Goal: Transaction & Acquisition: Purchase product/service

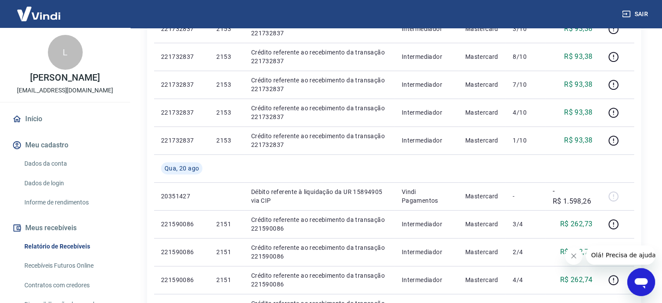
scroll to position [479, 0]
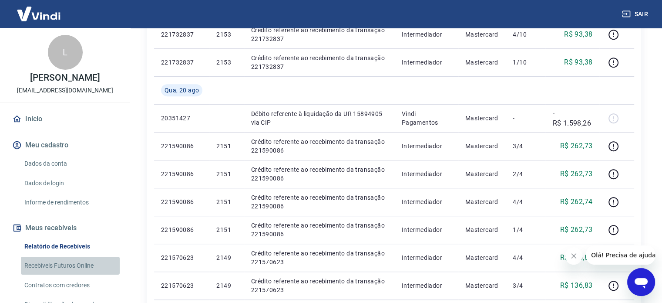
click at [70, 265] on link "Recebíveis Futuros Online" at bounding box center [70, 265] width 99 height 18
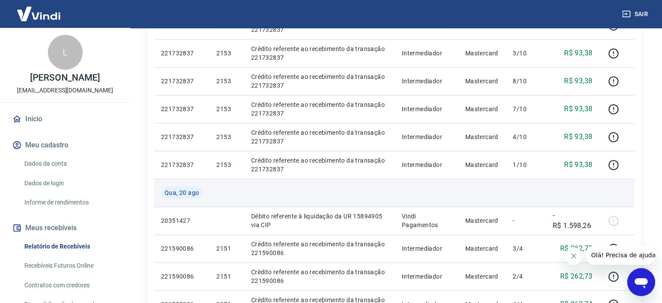
scroll to position [392, 0]
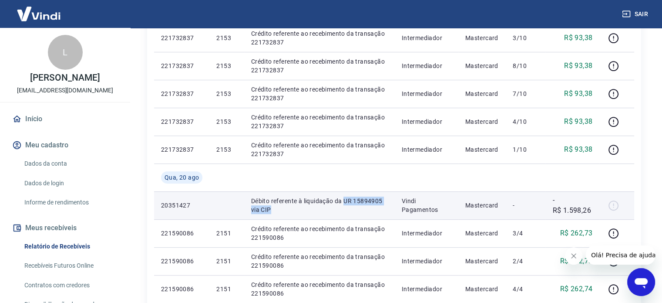
drag, startPoint x: 344, startPoint y: 200, endPoint x: 346, endPoint y: 209, distance: 9.7
click at [346, 209] on p "Débito referente à liquidação da UR 15894905 via CIP" at bounding box center [319, 204] width 137 height 17
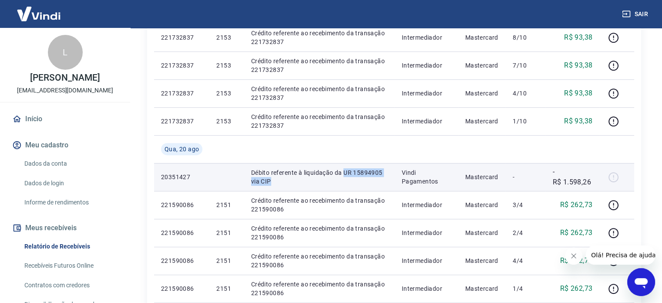
scroll to position [435, 0]
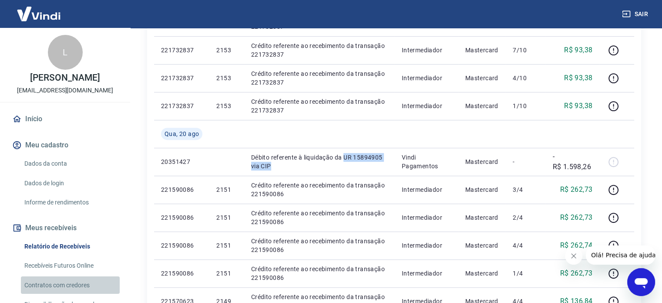
click at [77, 285] on link "Contratos com credores" at bounding box center [70, 285] width 99 height 18
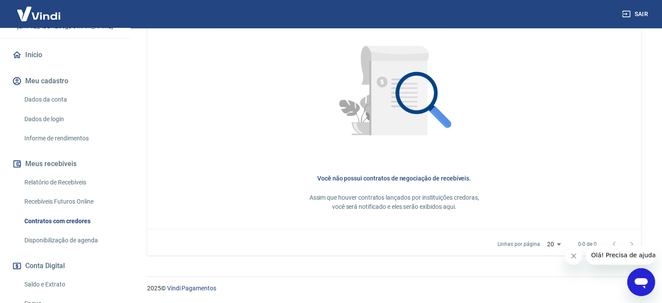
scroll to position [87, 0]
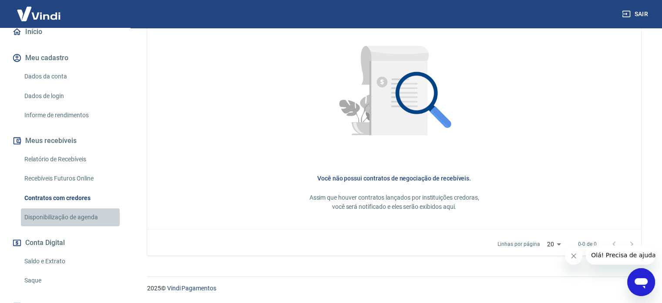
click at [84, 215] on link "Disponibilização de agenda" at bounding box center [70, 217] width 99 height 18
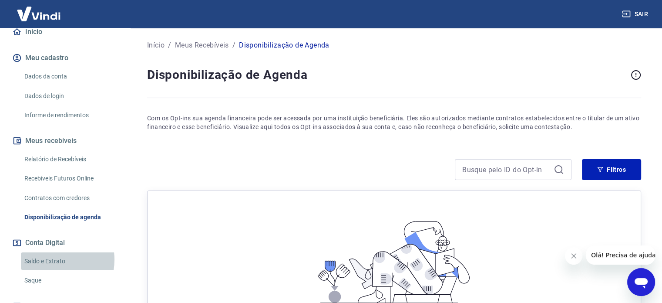
click at [54, 259] on link "Saldo e Extrato" at bounding box center [70, 261] width 99 height 18
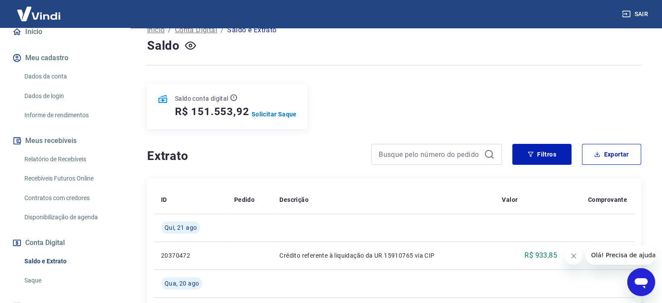
scroll to position [44, 0]
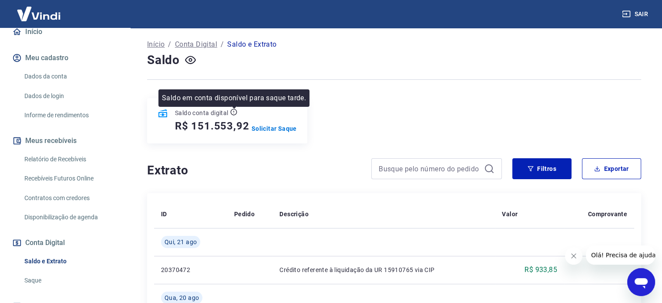
click at [233, 112] on icon at bounding box center [233, 111] width 7 height 7
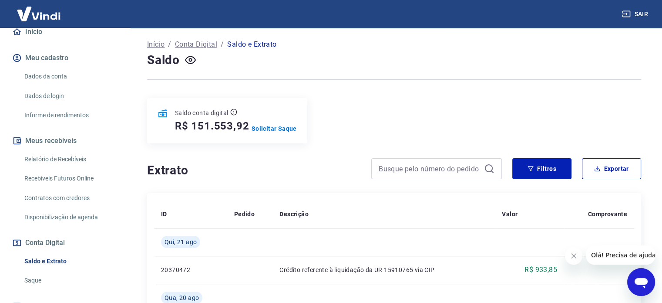
click at [201, 112] on p "Saldo conta digital" at bounding box center [202, 112] width 54 height 9
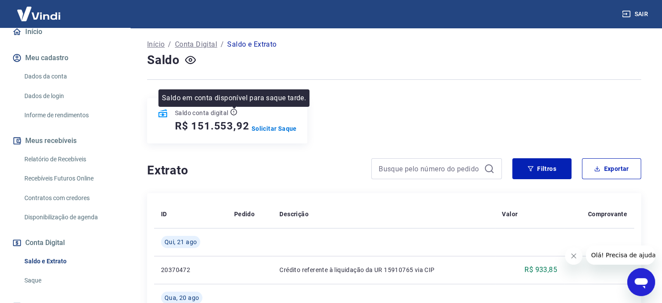
click at [232, 111] on icon at bounding box center [233, 111] width 7 height 7
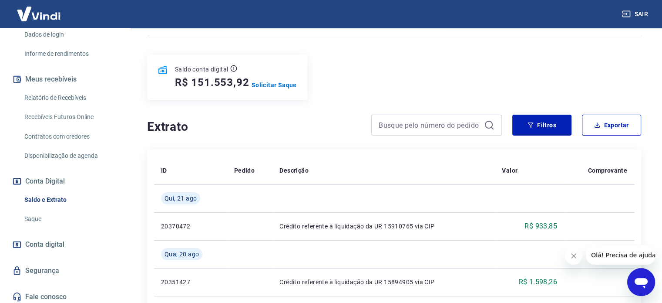
scroll to position [152, 0]
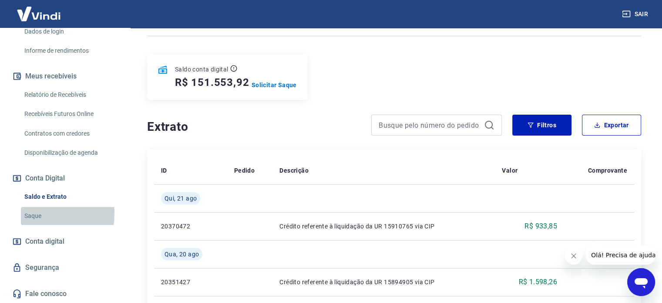
click at [31, 213] on link "Saque" at bounding box center [70, 216] width 99 height 18
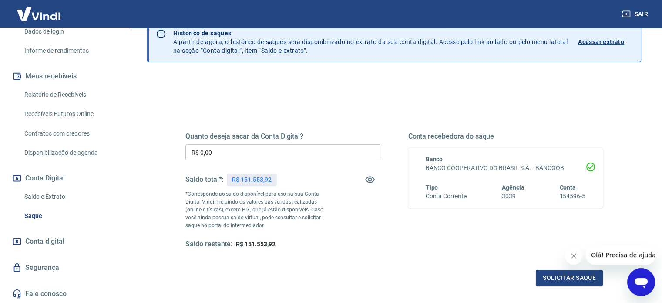
scroll to position [44, 0]
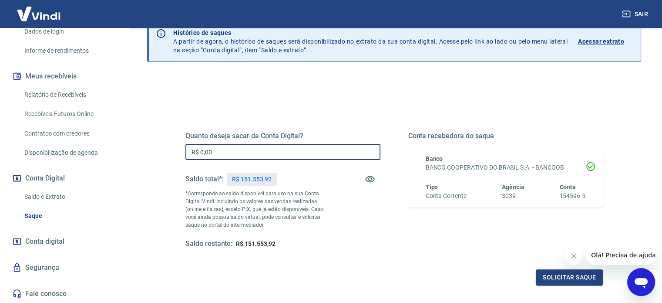
drag, startPoint x: 238, startPoint y: 153, endPoint x: 185, endPoint y: 150, distance: 52.7
click at [185, 150] on input "R$ 0,00" at bounding box center [282, 152] width 195 height 16
drag, startPoint x: 257, startPoint y: 155, endPoint x: 163, endPoint y: 137, distance: 95.7
click at [163, 137] on div "Quanto deseja sacar da Conta Digital? R$ 50.000,00 ​ Saldo total*: R$ 151.553,9…" at bounding box center [394, 231] width 494 height 311
type input "R$ 151.553,92"
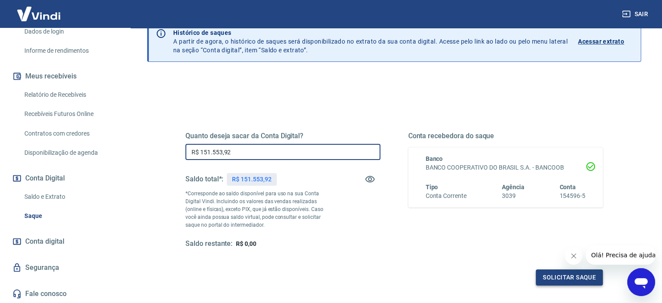
click at [569, 275] on button "Solicitar saque" at bounding box center [569, 277] width 67 height 16
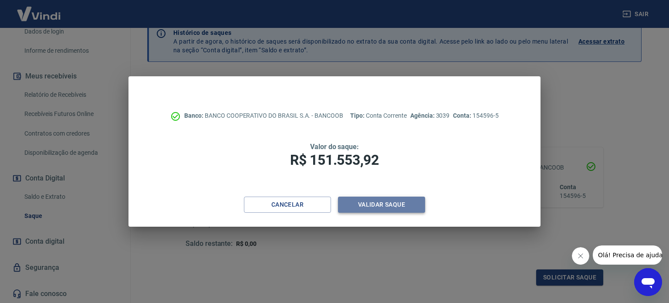
click at [384, 203] on button "Validar saque" at bounding box center [381, 204] width 87 height 16
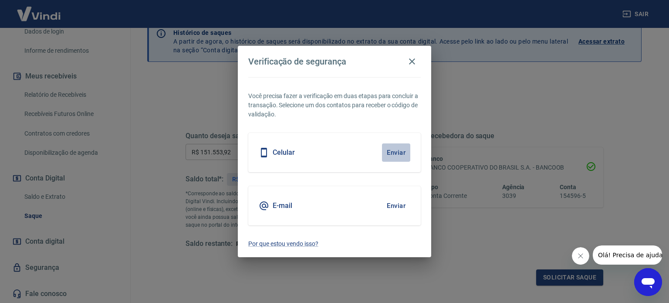
click at [394, 149] on button "Enviar" at bounding box center [396, 152] width 28 height 18
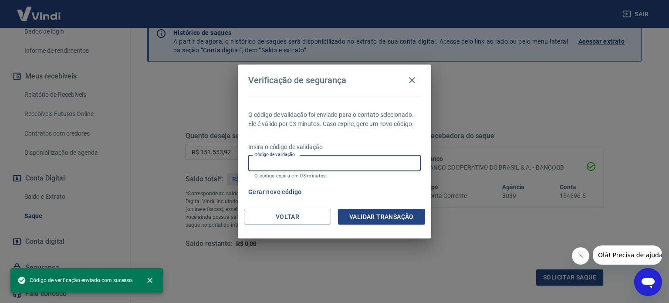
click at [366, 162] on input "Código de validação" at bounding box center [334, 163] width 172 height 16
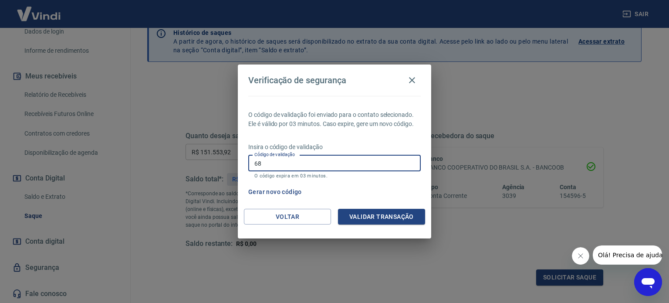
type input "6"
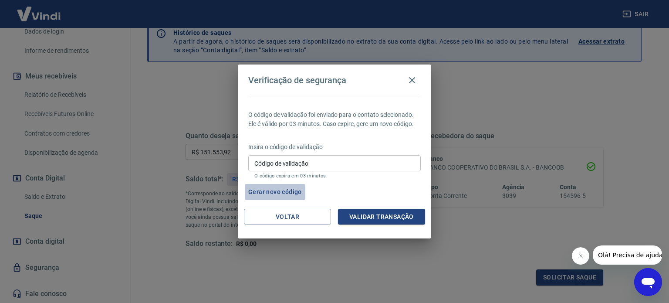
click at [269, 189] on button "Gerar novo código" at bounding box center [275, 192] width 61 height 16
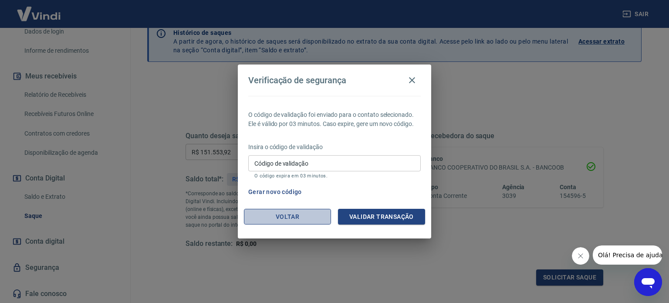
click at [293, 215] on button "Voltar" at bounding box center [287, 217] width 87 height 16
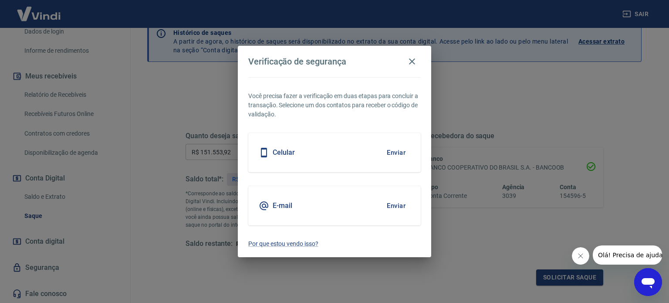
click at [286, 206] on h5 "E-mail" at bounding box center [283, 205] width 20 height 9
click at [399, 206] on button "Enviar" at bounding box center [396, 205] width 28 height 18
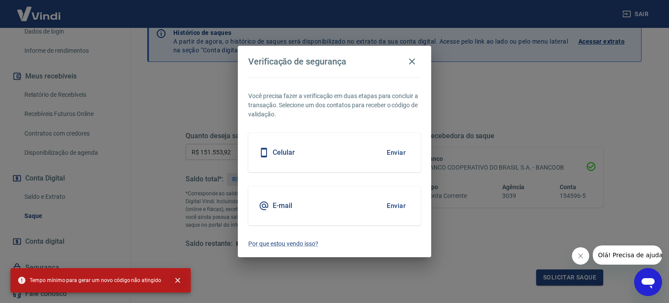
click at [175, 280] on icon "close" at bounding box center [177, 279] width 5 height 5
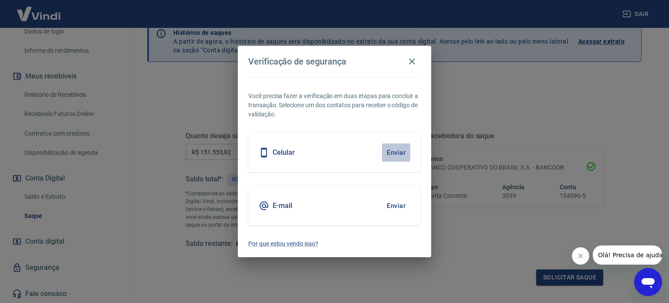
click at [394, 151] on button "Enviar" at bounding box center [396, 152] width 28 height 18
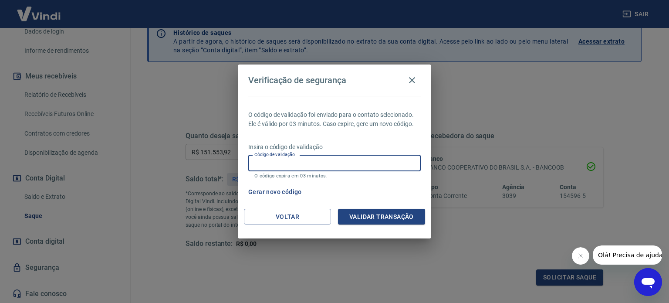
click at [327, 167] on input "Código de validação" at bounding box center [334, 163] width 172 height 16
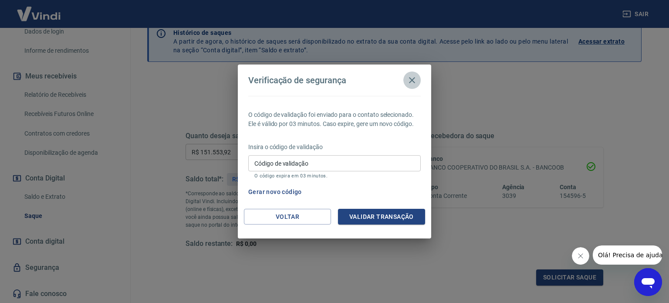
click at [413, 78] on icon "button" at bounding box center [412, 80] width 10 height 10
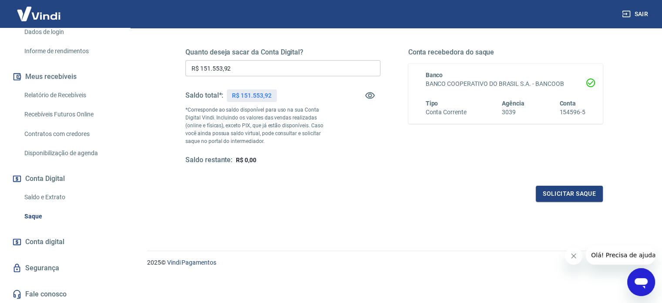
scroll to position [152, 0]
click at [49, 265] on link "Segurança" at bounding box center [64, 267] width 109 height 19
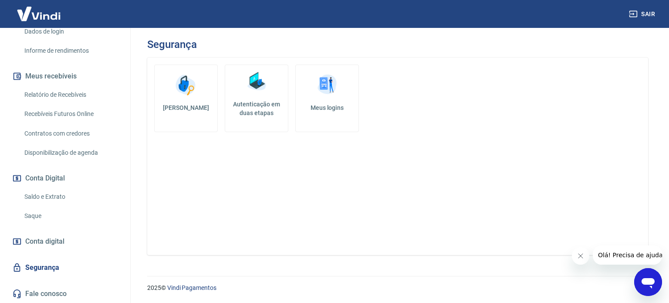
click at [257, 92] on img at bounding box center [256, 81] width 26 height 26
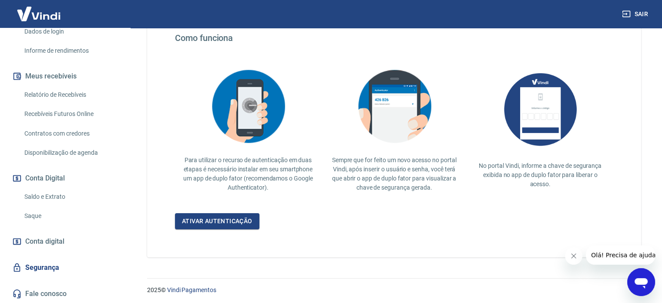
scroll to position [169, 0]
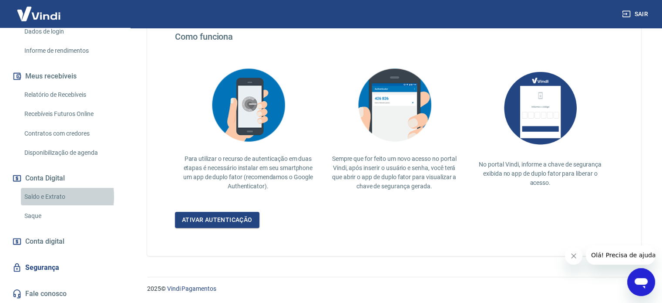
click at [40, 196] on link "Saldo e Extrato" at bounding box center [70, 197] width 99 height 18
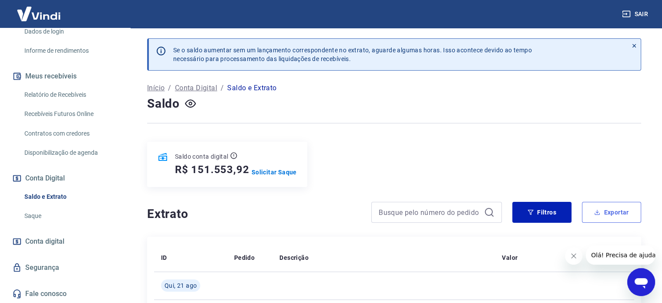
click at [606, 212] on button "Exportar" at bounding box center [611, 212] width 59 height 21
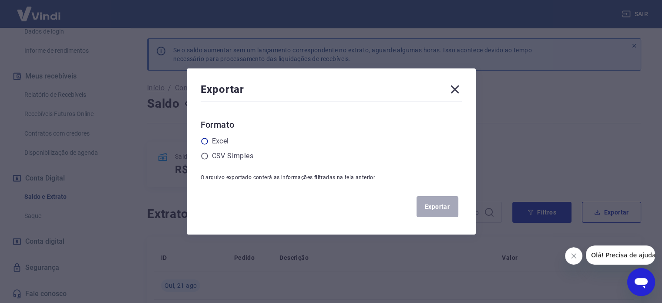
click at [208, 141] on icon at bounding box center [205, 141] width 8 height 8
click at [0, 0] on input "radio" at bounding box center [0, 0] width 0 height 0
click at [440, 202] on button "Exportar" at bounding box center [438, 206] width 42 height 21
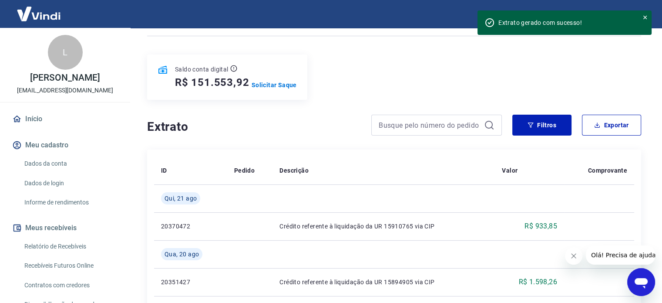
click at [52, 142] on button "Meu cadastro" at bounding box center [64, 144] width 109 height 19
click at [53, 162] on link "Dados da conta" at bounding box center [70, 164] width 99 height 18
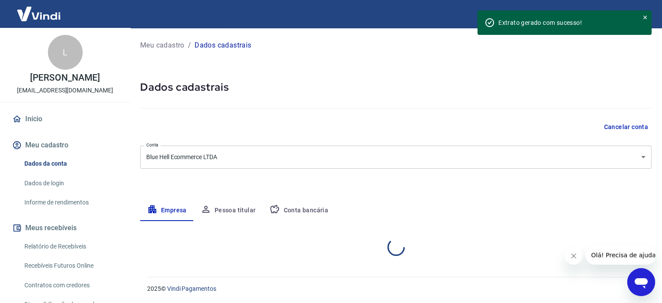
select select "SC"
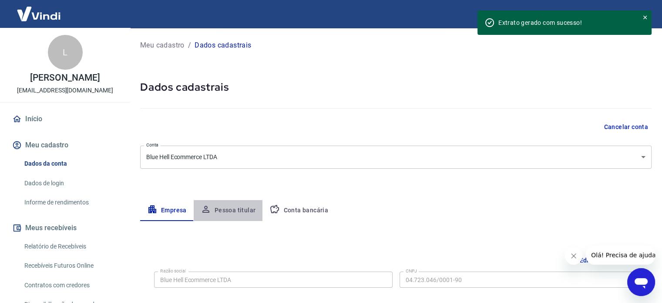
click at [240, 209] on button "Pessoa titular" at bounding box center [228, 210] width 69 height 21
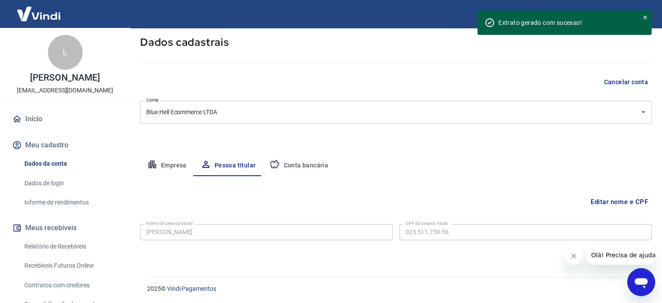
scroll to position [45, 0]
click at [308, 158] on button "Conta bancária" at bounding box center [299, 165] width 73 height 21
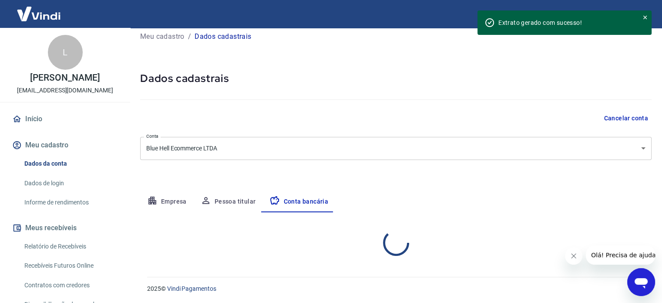
select select "1"
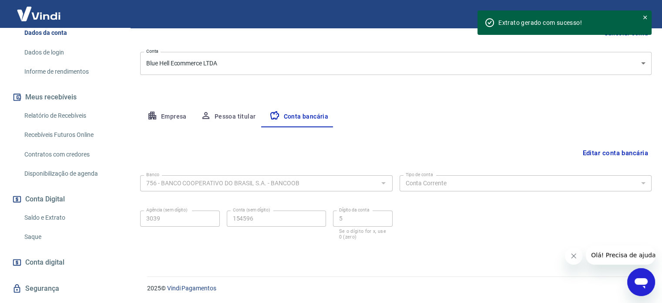
scroll to position [152, 0]
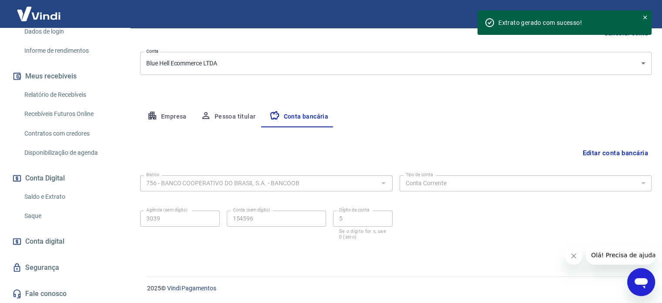
click at [32, 216] on link "Saque" at bounding box center [70, 216] width 99 height 18
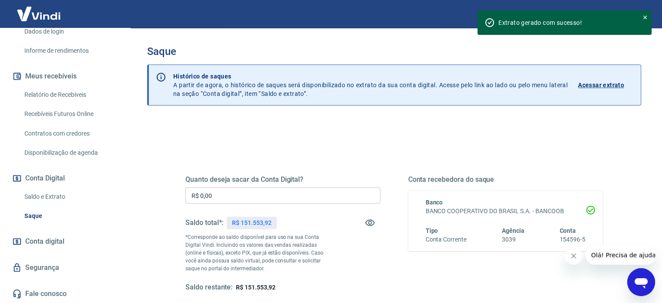
click at [303, 191] on input "R$ 0,00" at bounding box center [282, 195] width 195 height 16
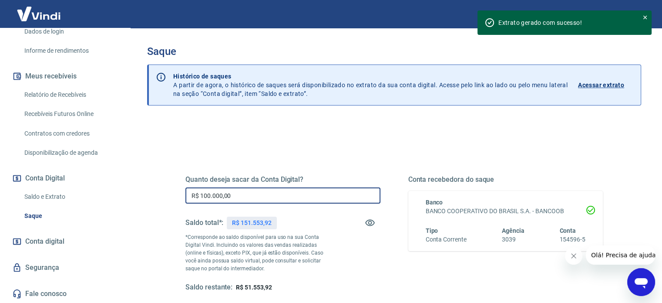
type input "R$ 100.000,00"
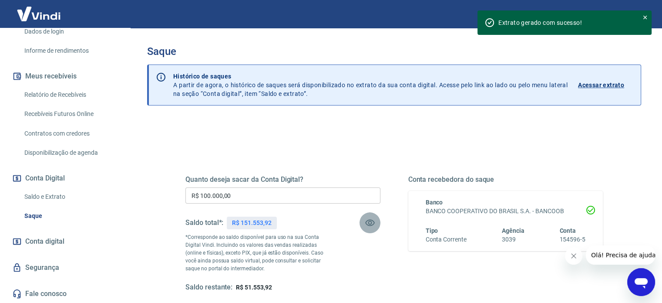
click at [371, 221] on icon "button" at bounding box center [370, 222] width 10 height 10
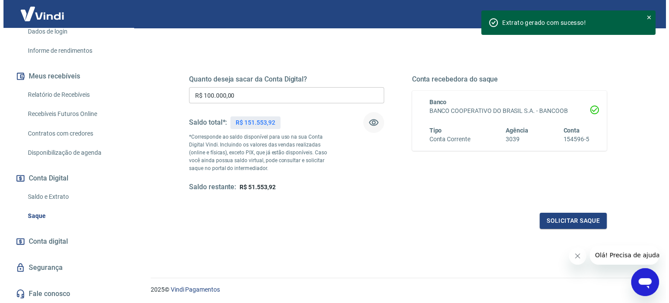
scroll to position [127, 0]
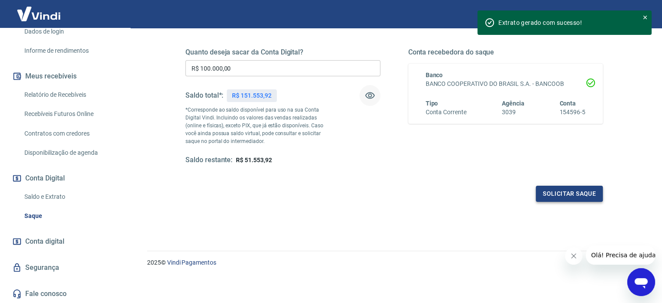
click at [583, 192] on button "Solicitar saque" at bounding box center [569, 193] width 67 height 16
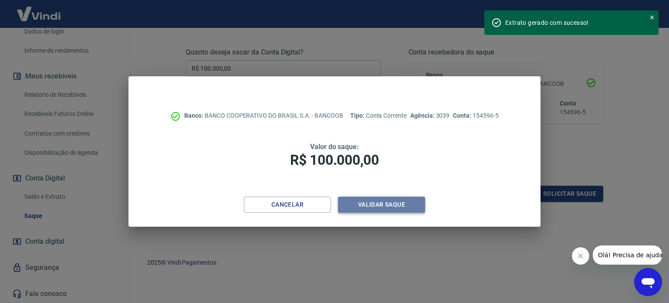
click at [389, 204] on button "Validar saque" at bounding box center [381, 204] width 87 height 16
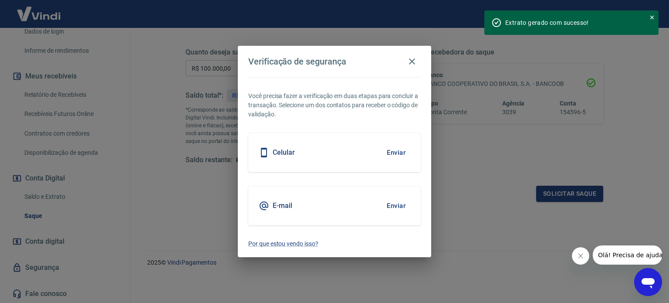
click at [396, 149] on button "Enviar" at bounding box center [396, 152] width 28 height 18
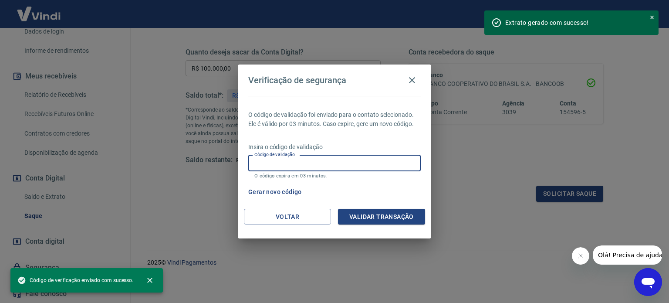
click at [381, 160] on input "Código de validação" at bounding box center [334, 163] width 172 height 16
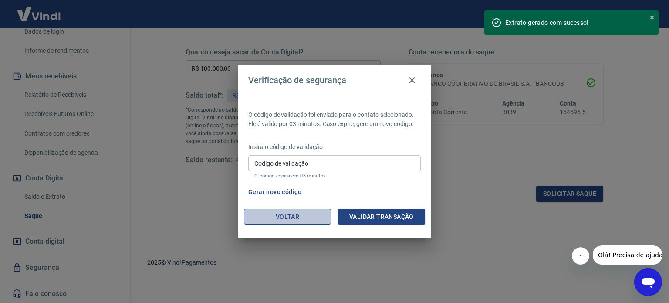
click at [287, 215] on button "Voltar" at bounding box center [287, 217] width 87 height 16
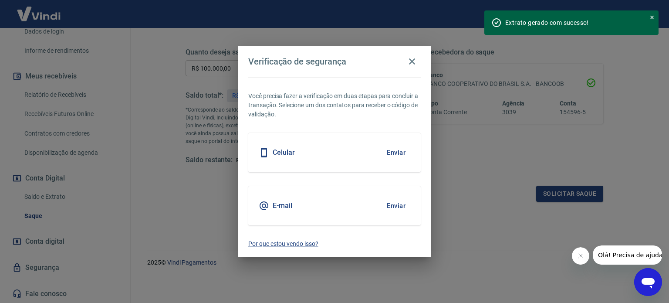
click at [168, 202] on div "Verificação de segurança Você precisa fazer a verificação em duas etapas para c…" at bounding box center [334, 151] width 669 height 303
click at [395, 206] on button "Enviar" at bounding box center [396, 205] width 28 height 18
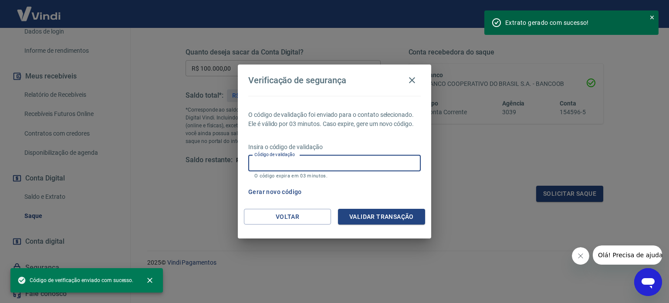
click at [349, 160] on input "Código de validação" at bounding box center [334, 163] width 172 height 16
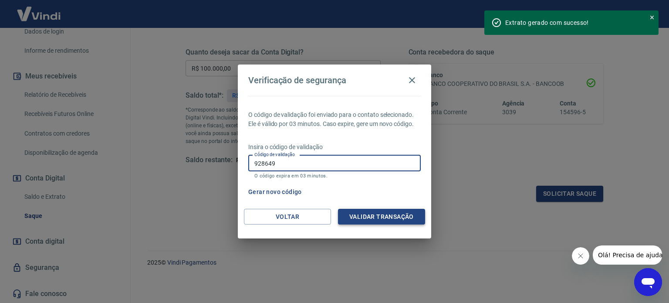
type input "928649"
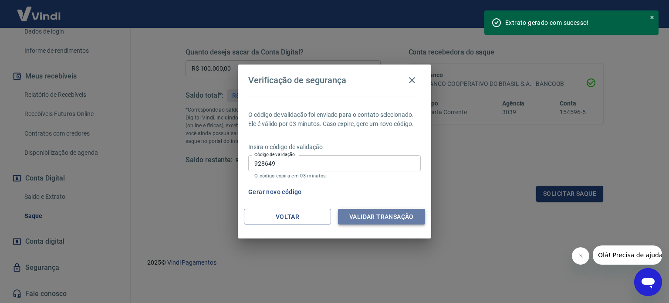
click at [378, 213] on button "Validar transação" at bounding box center [381, 217] width 87 height 16
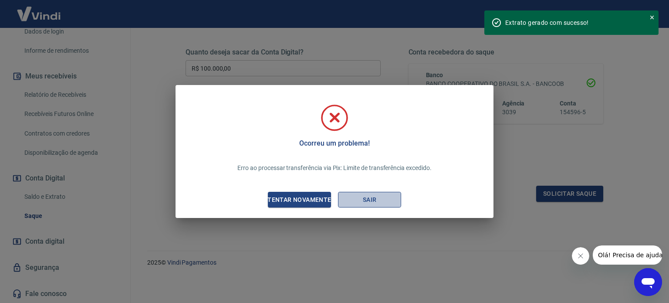
click at [382, 197] on button "Sair" at bounding box center [369, 200] width 63 height 16
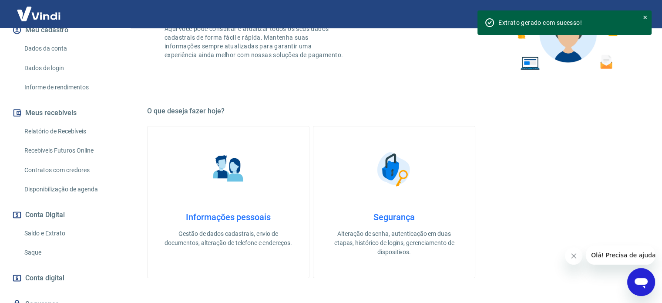
scroll to position [131, 0]
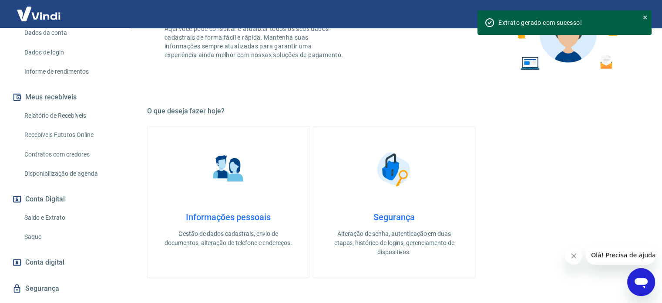
click at [33, 235] on link "Saque" at bounding box center [70, 237] width 99 height 18
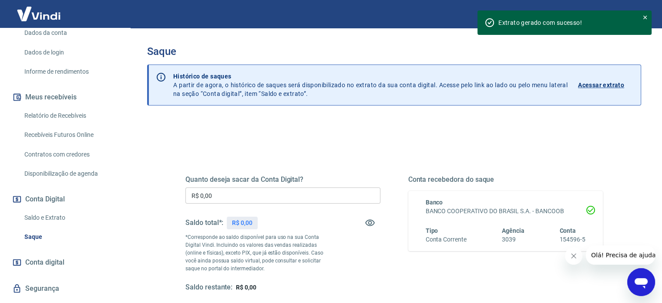
click at [286, 193] on input "R$ 0,00" at bounding box center [282, 195] width 195 height 16
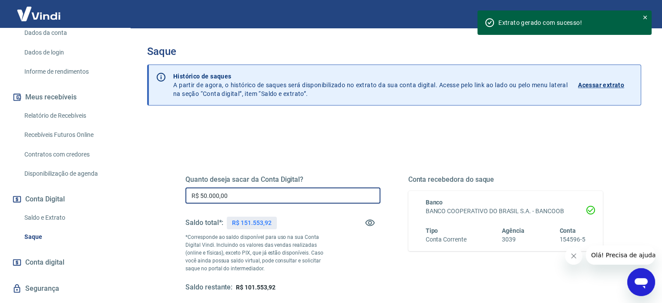
type input "R$ 50.000,00"
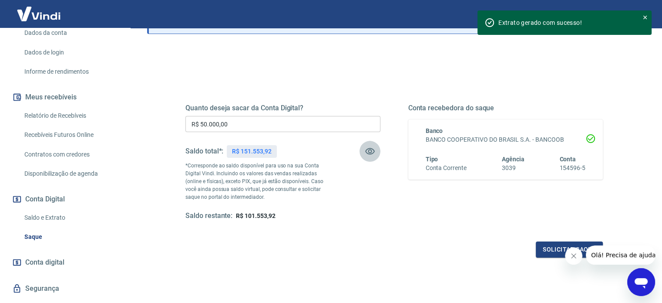
scroll to position [87, 0]
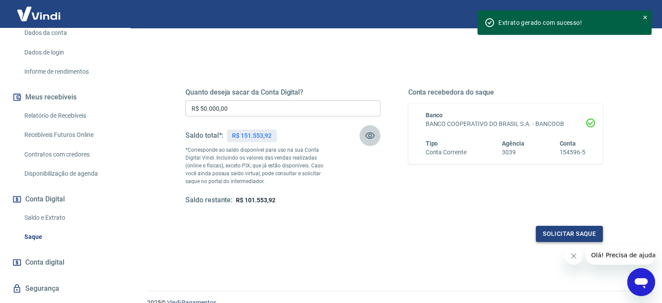
click at [576, 232] on button "Solicitar saque" at bounding box center [569, 234] width 67 height 16
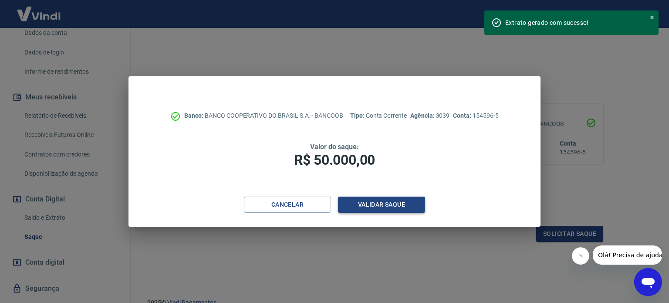
click at [383, 201] on button "Validar saque" at bounding box center [381, 204] width 87 height 16
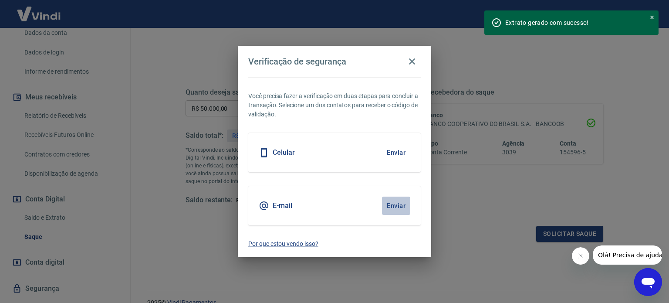
click at [397, 203] on button "Enviar" at bounding box center [396, 205] width 28 height 18
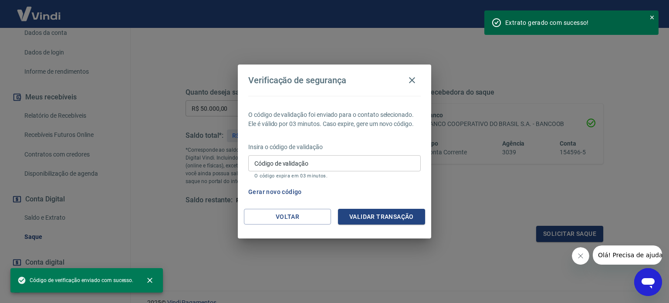
click at [382, 162] on input "Código de validação" at bounding box center [334, 163] width 172 height 16
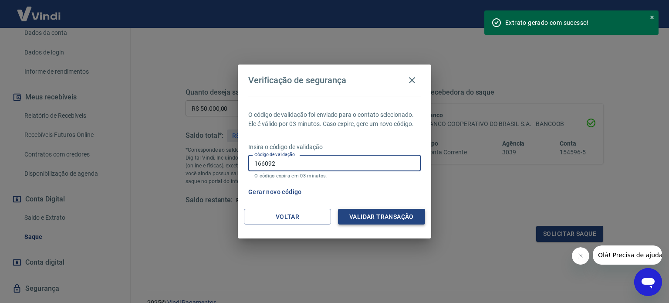
type input "166092"
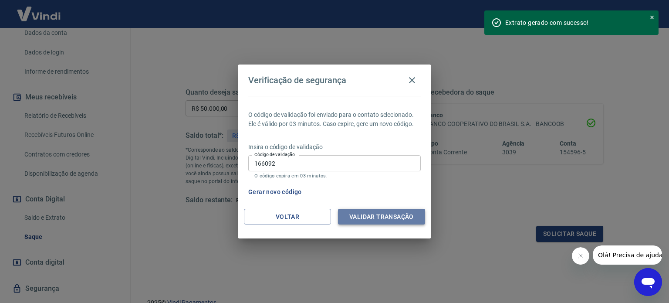
click at [382, 212] on button "Validar transação" at bounding box center [381, 217] width 87 height 16
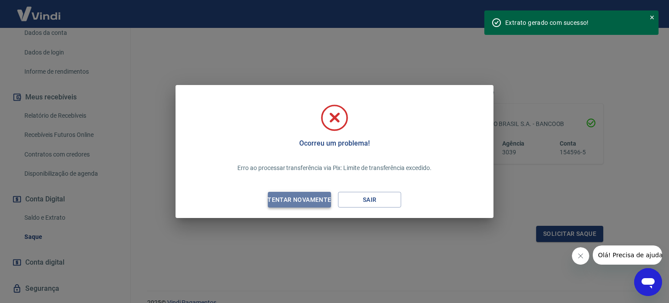
click at [296, 200] on div "Tentar novamente" at bounding box center [299, 199] width 84 height 11
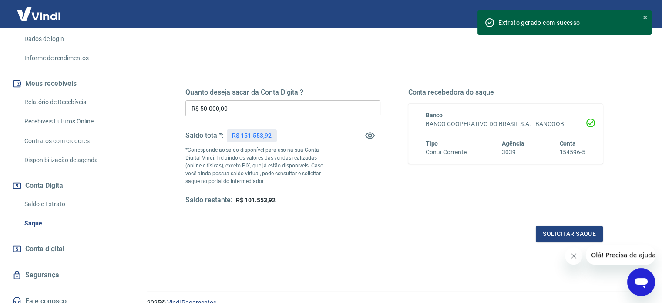
scroll to position [152, 0]
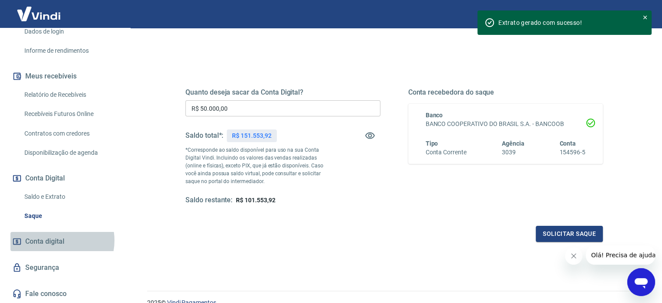
click at [57, 240] on span "Conta digital" at bounding box center [44, 241] width 39 height 12
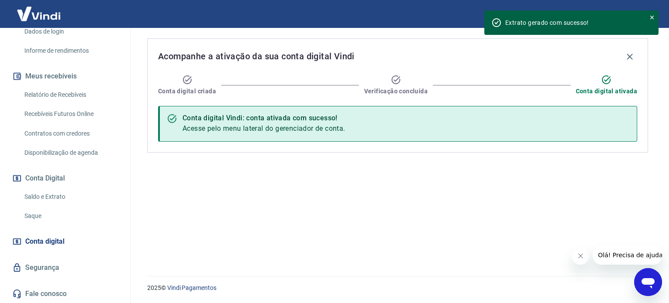
click at [37, 211] on link "Saque" at bounding box center [70, 216] width 99 height 18
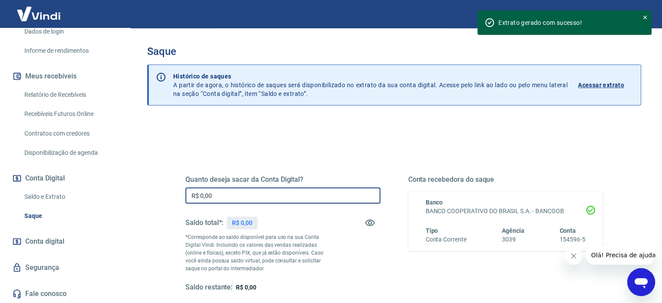
click at [266, 200] on input "R$ 0,00" at bounding box center [282, 195] width 195 height 16
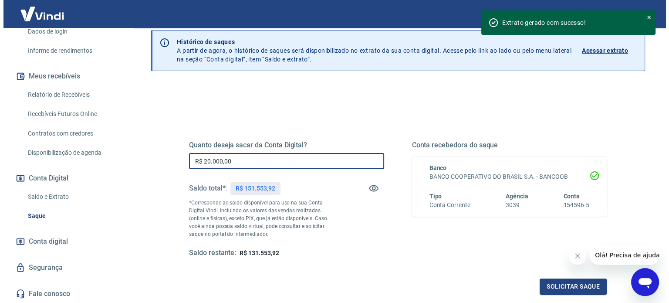
scroll to position [87, 0]
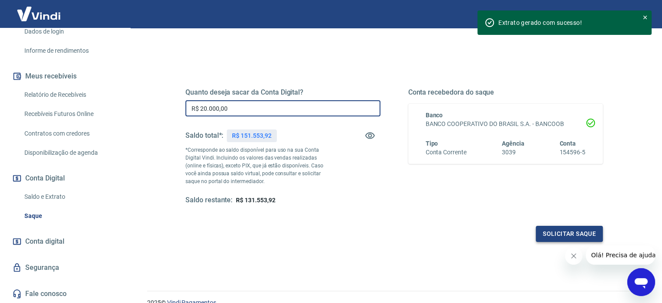
type input "R$ 20.000,00"
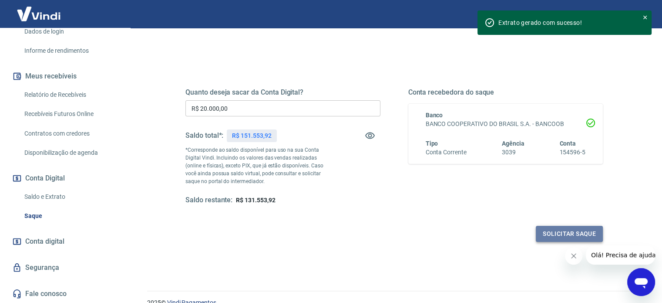
click at [573, 233] on button "Solicitar saque" at bounding box center [569, 234] width 67 height 16
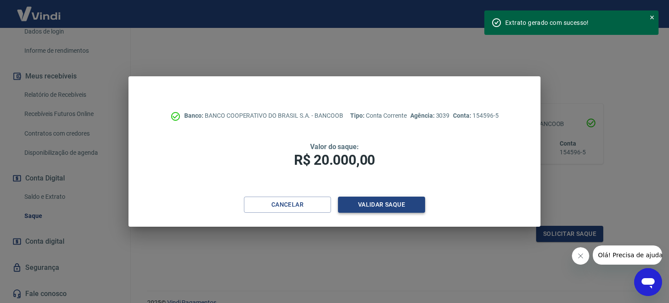
click at [381, 203] on button "Validar saque" at bounding box center [381, 204] width 87 height 16
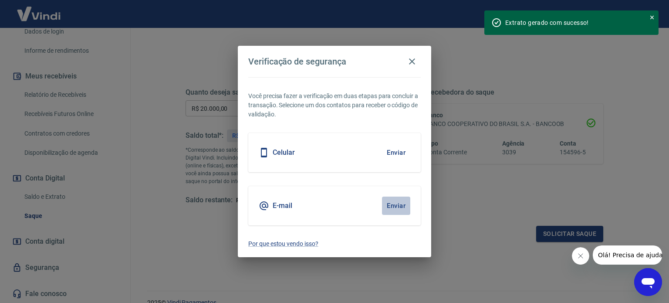
click at [396, 204] on button "Enviar" at bounding box center [396, 205] width 28 height 18
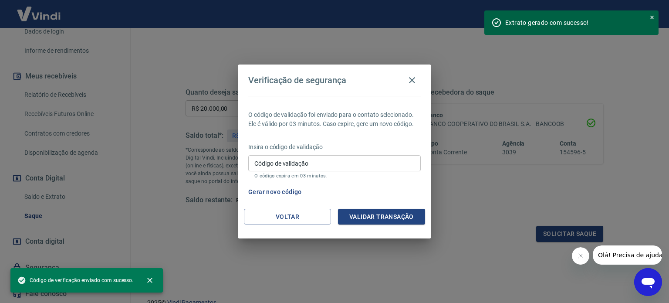
click at [362, 160] on input "Código de validação" at bounding box center [334, 163] width 172 height 16
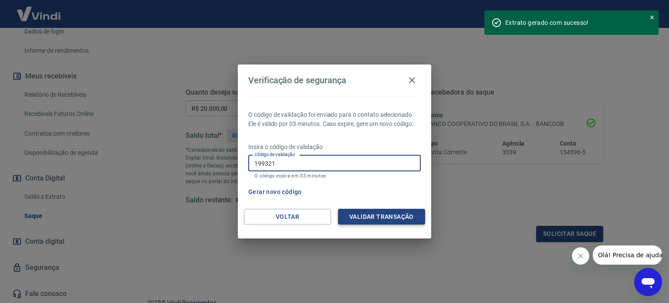
type input "199321"
click at [379, 214] on button "Validar transação" at bounding box center [381, 217] width 87 height 16
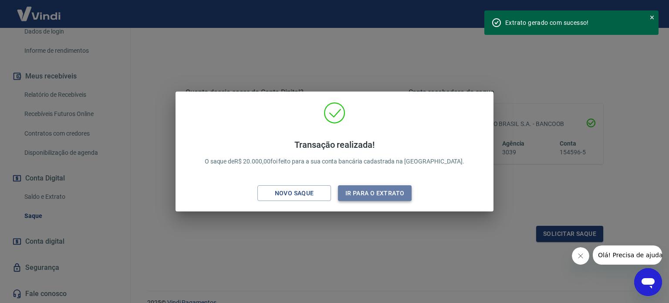
click at [374, 192] on button "Ir para o extrato" at bounding box center [375, 193] width 74 height 16
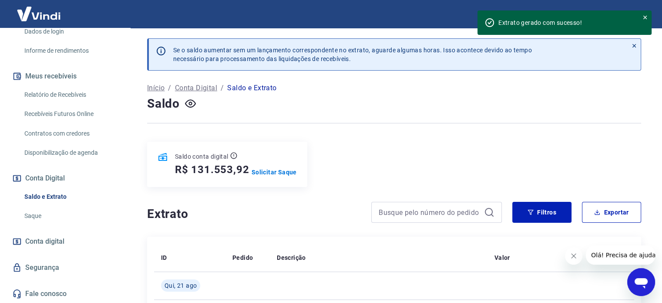
click at [485, 212] on icon at bounding box center [489, 212] width 8 height 8
click at [574, 256] on icon "Fechar mensagem da empresa" at bounding box center [574, 255] width 4 height 4
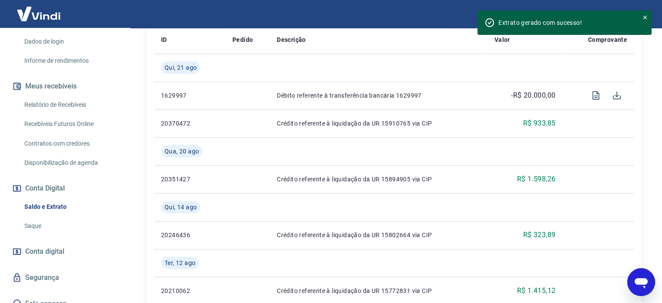
scroll to position [152, 0]
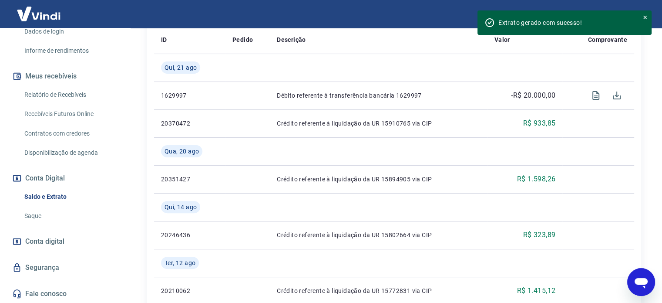
click at [46, 241] on span "Conta digital" at bounding box center [44, 241] width 39 height 12
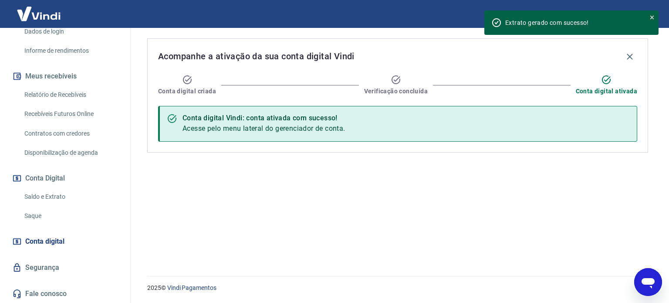
click at [652, 17] on icon at bounding box center [652, 17] width 6 height 6
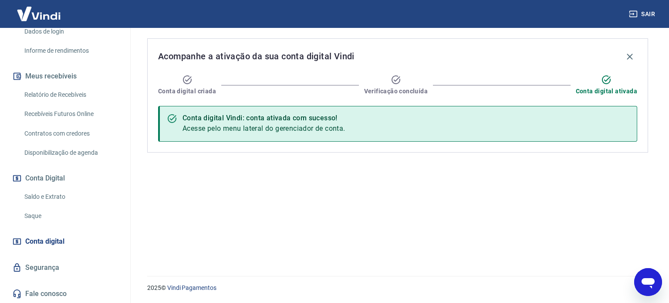
click at [50, 292] on link "Fale conosco" at bounding box center [64, 293] width 109 height 19
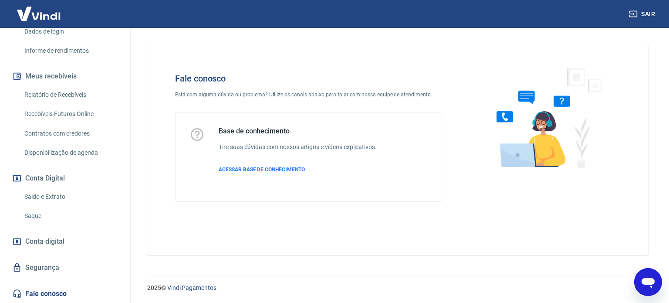
click at [274, 167] on span "ACESSAR BASE DE CONHECIMENTO" at bounding box center [262, 169] width 86 height 6
click at [34, 214] on link "Saque" at bounding box center [70, 216] width 99 height 18
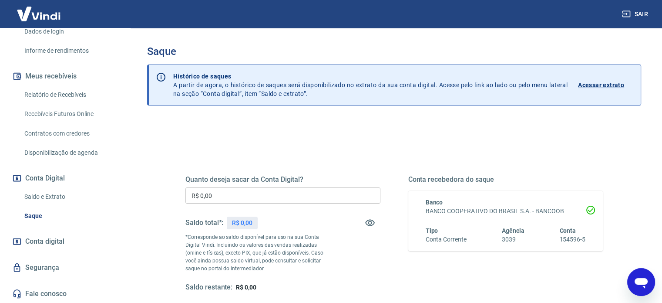
click at [230, 191] on input "R$ 0,00" at bounding box center [282, 195] width 195 height 16
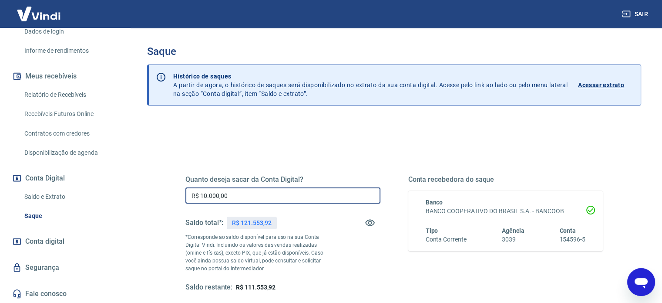
type input "R$ 10.000,00"
drag, startPoint x: 235, startPoint y: 193, endPoint x: 182, endPoint y: 192, distance: 53.1
click at [182, 192] on div "Quanto deseja sacar da Conta Digital? R$ 10.000,00 ​ Saldo total*: R$ 121.553,9…" at bounding box center [394, 238] width 438 height 202
type input "R$ 9.999,99"
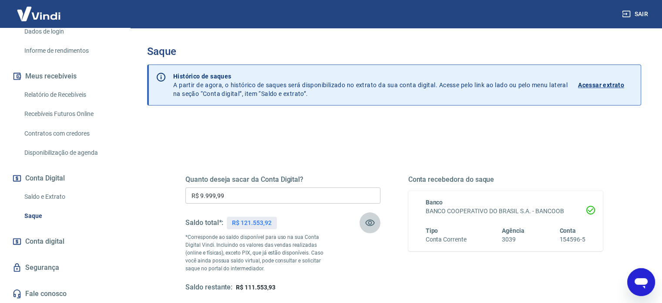
scroll to position [87, 0]
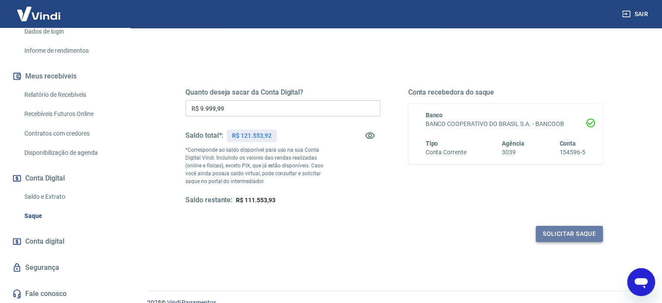
click at [573, 235] on button "Solicitar saque" at bounding box center [569, 234] width 67 height 16
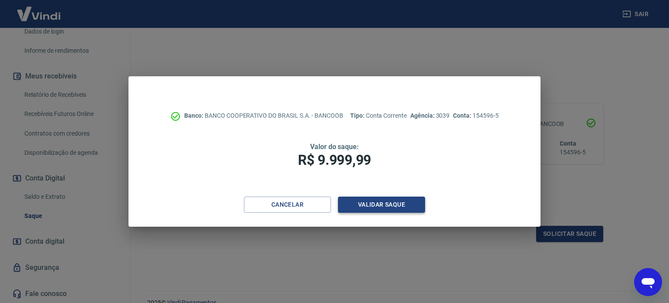
click at [382, 204] on button "Validar saque" at bounding box center [381, 204] width 87 height 16
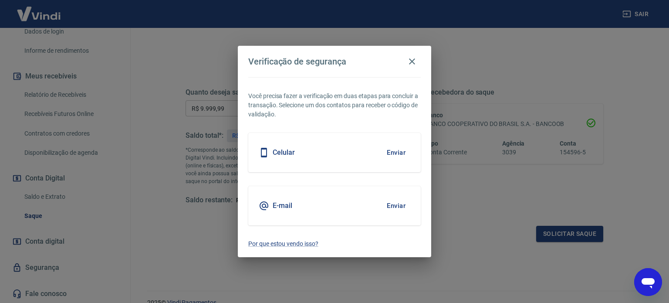
click at [392, 205] on button "Enviar" at bounding box center [396, 205] width 28 height 18
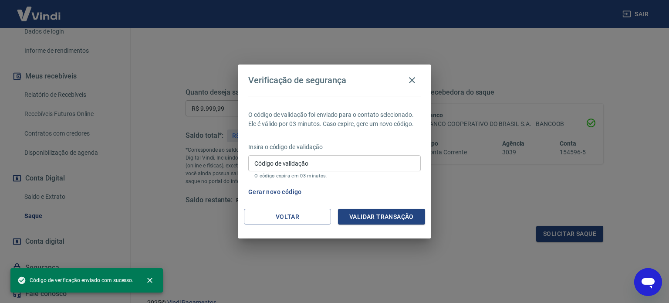
click at [380, 159] on input "Código de validação" at bounding box center [334, 163] width 172 height 16
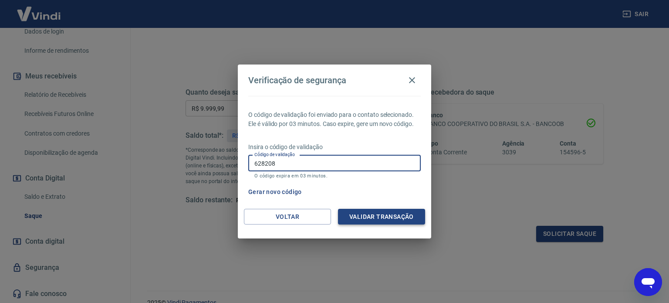
type input "628208"
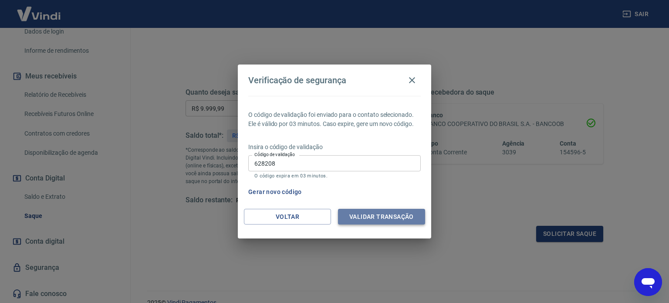
click at [386, 214] on button "Validar transação" at bounding box center [381, 217] width 87 height 16
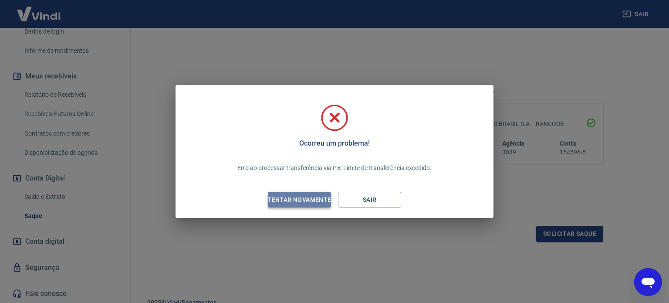
click at [287, 199] on div "Tentar novamente" at bounding box center [299, 199] width 84 height 11
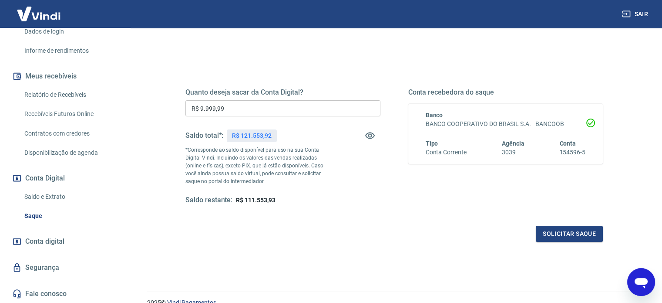
drag, startPoint x: 270, startPoint y: 239, endPoint x: 265, endPoint y: 185, distance: 53.8
click at [270, 239] on div "Solicitar saque" at bounding box center [394, 234] width 418 height 16
drag, startPoint x: 313, startPoint y: 110, endPoint x: 168, endPoint y: 108, distance: 145.4
click at [169, 108] on div "Quanto deseja sacar da Conta Digital? R$ 9.999,99 ​ Saldo total*: R$ 121.553,92…" at bounding box center [394, 151] width 459 height 202
type input "R$ 0,00"
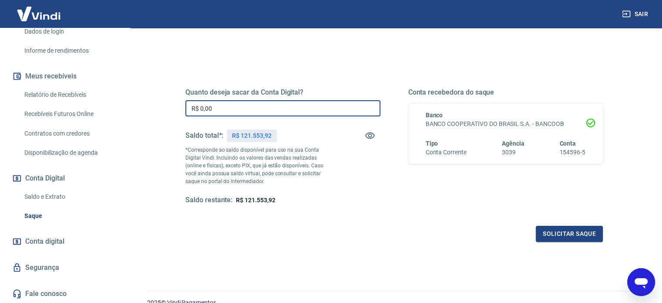
click at [328, 216] on div "Quanto deseja sacar da Conta Digital? R$ 0,00 ​ Saldo total*: R$ 121.553,92 *Co…" at bounding box center [394, 154] width 418 height 175
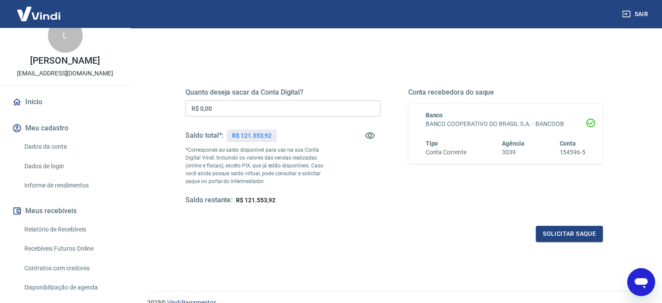
scroll to position [0, 0]
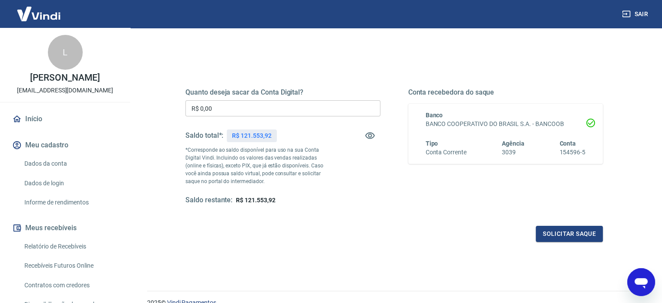
click at [291, 56] on div "Quanto deseja sacar da Conta Digital? R$ 0,00 ​ Saldo total*: R$ 121.553,92 *Co…" at bounding box center [394, 151] width 438 height 202
click at [265, 42] on div "Quanto deseja sacar da Conta Digital? R$ 0,00 ​ Saldo total*: R$ 121.553,92 *Co…" at bounding box center [394, 187] width 494 height 311
drag, startPoint x: 273, startPoint y: 135, endPoint x: 231, endPoint y: 135, distance: 41.8
click at [231, 135] on div "R$ 121.553,92" at bounding box center [252, 135] width 50 height 13
click at [360, 233] on div "Solicitar saque" at bounding box center [394, 234] width 418 height 16
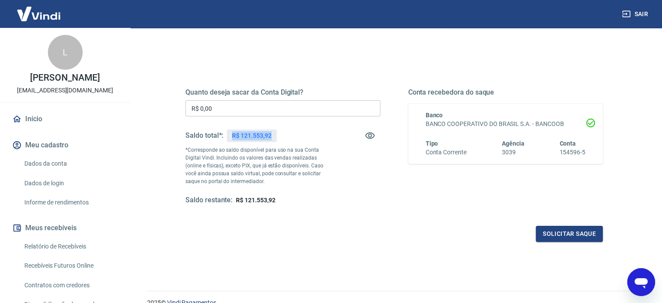
drag, startPoint x: 232, startPoint y: 135, endPoint x: 273, endPoint y: 135, distance: 40.9
click at [273, 135] on div "R$ 121.553,92" at bounding box center [252, 135] width 50 height 13
click at [327, 240] on div "Solicitar saque" at bounding box center [394, 234] width 418 height 16
click at [287, 47] on div "Quanto deseja sacar da Conta Digital? R$ 0,00 ​ Saldo total*: R$ 121.553,92 *Co…" at bounding box center [394, 187] width 494 height 311
click at [302, 50] on div "Quanto deseja sacar da Conta Digital? R$ 0,00 ​ Saldo total*: R$ 121.553,92 *Co…" at bounding box center [394, 151] width 438 height 202
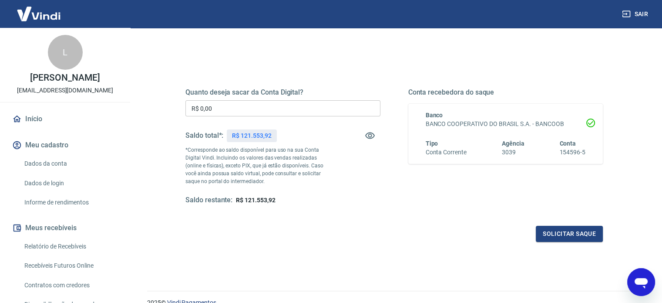
click at [350, 72] on div "Quanto deseja sacar da Conta Digital? R$ 0,00 ​ Saldo total*: R$ 121.553,92 *Co…" at bounding box center [394, 154] width 418 height 175
click at [317, 70] on div "Quanto deseja sacar da Conta Digital? R$ 0,00 ​ Saldo total*: R$ 121.553,92 *Co…" at bounding box center [394, 154] width 418 height 175
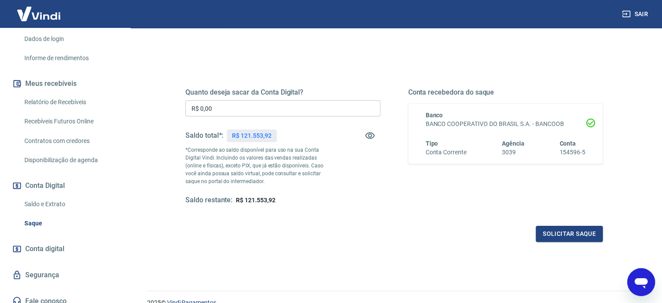
scroll to position [152, 0]
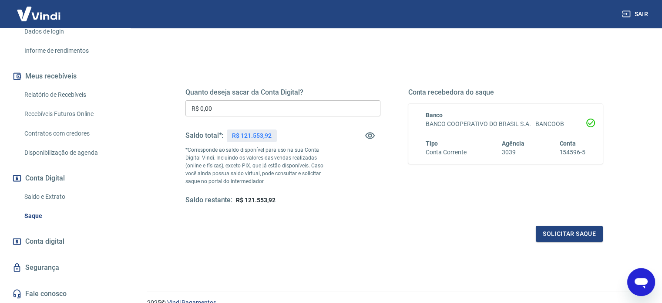
click at [47, 268] on link "Segurança" at bounding box center [64, 267] width 109 height 19
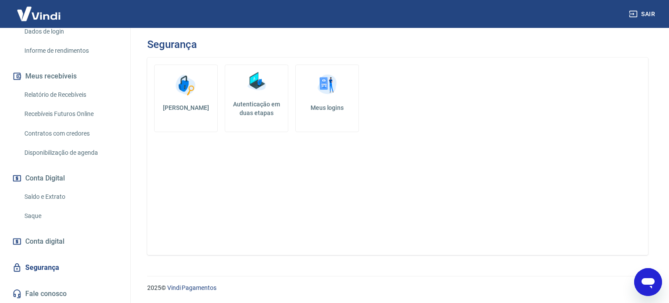
click at [256, 86] on img at bounding box center [256, 81] width 26 height 26
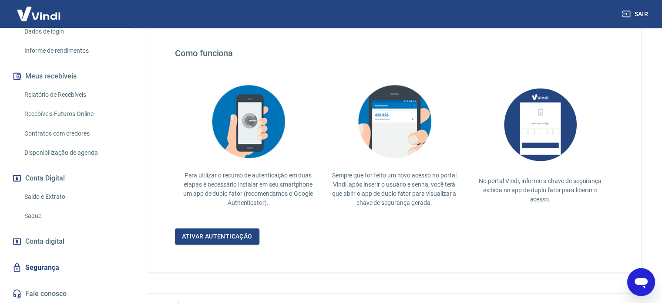
scroll to position [169, 0]
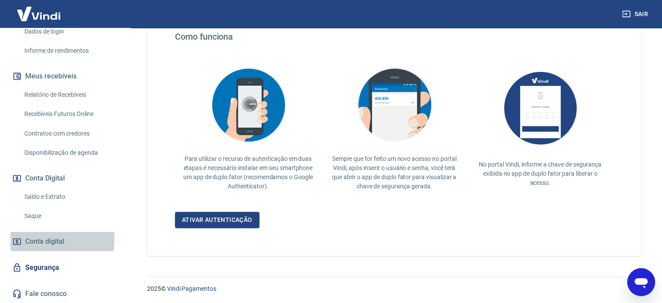
click at [51, 239] on span "Conta digital" at bounding box center [44, 241] width 39 height 12
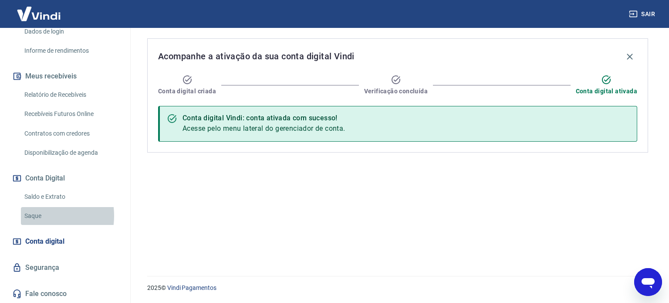
click at [34, 216] on link "Saque" at bounding box center [70, 216] width 99 height 18
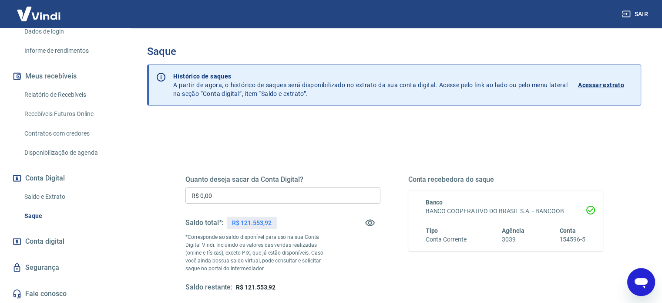
click at [56, 131] on link "Contratos com credores" at bounding box center [70, 134] width 99 height 18
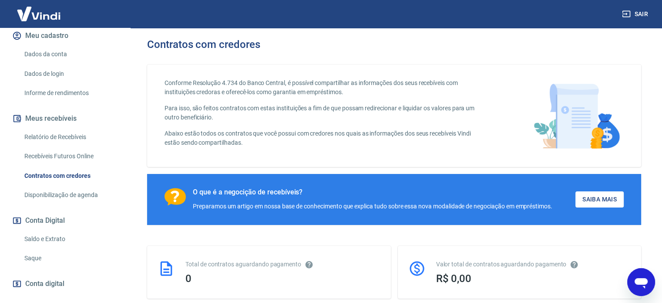
scroll to position [64, 0]
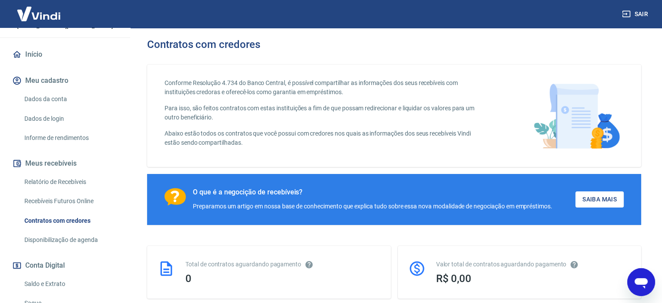
click at [56, 97] on link "Dados da conta" at bounding box center [70, 99] width 99 height 18
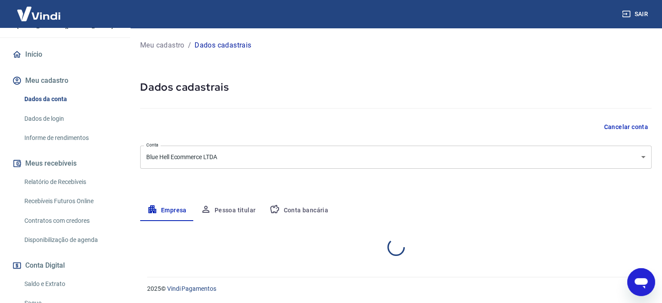
select select "SC"
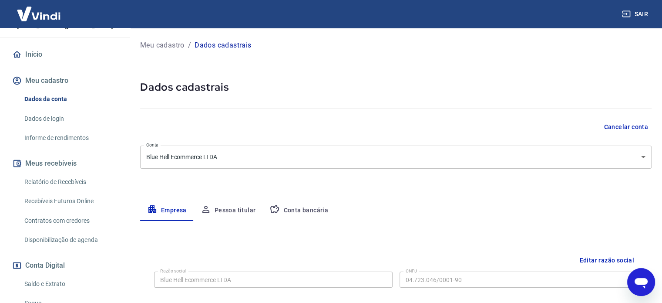
click at [635, 9] on button "Sair" at bounding box center [635, 14] width 31 height 16
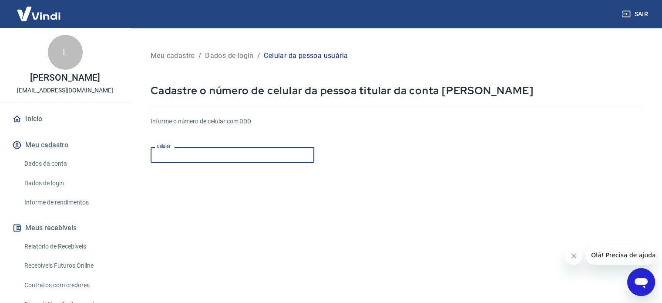
click at [234, 159] on input "Celular" at bounding box center [233, 155] width 164 height 16
type input "[PHONE_NUMBER]"
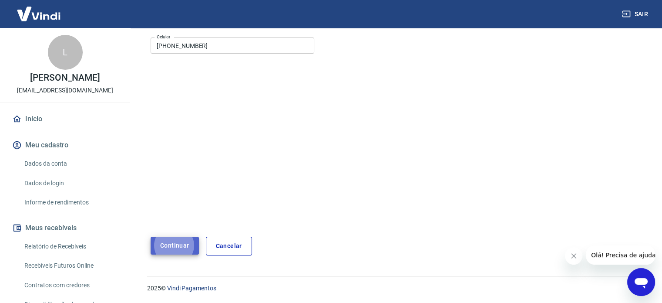
click at [176, 244] on button "Continuar" at bounding box center [175, 245] width 48 height 18
drag, startPoint x: 101, startPoint y: 88, endPoint x: 20, endPoint y: 88, distance: 81.0
click at [21, 88] on div "L Luciana Nickel Fernandes contato@bluehell.com.br" at bounding box center [65, 65] width 130 height 74
click at [89, 105] on div "L Luciana Nickel Fernandes contato@bluehell.com.br Início Meu cadastro Dados da…" at bounding box center [65, 241] width 130 height 427
drag, startPoint x: 94, startPoint y: 90, endPoint x: 30, endPoint y: 90, distance: 64.4
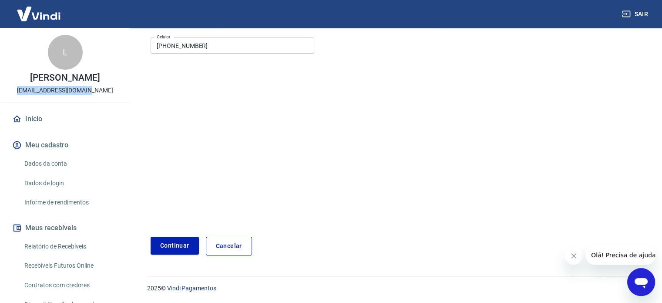
click at [30, 90] on p "[EMAIL_ADDRESS][DOMAIN_NAME]" at bounding box center [65, 90] width 96 height 9
drag, startPoint x: 100, startPoint y: 91, endPoint x: 25, endPoint y: 99, distance: 74.9
click at [25, 99] on div "L Luciana Nickel Fernandes contato@bluehell.com.br" at bounding box center [65, 65] width 130 height 74
copy p "[EMAIL_ADDRESS][DOMAIN_NAME]"
click at [44, 165] on link "Dados da conta" at bounding box center [70, 164] width 99 height 18
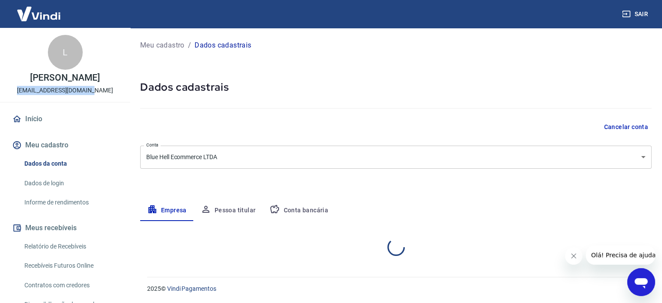
select select "SC"
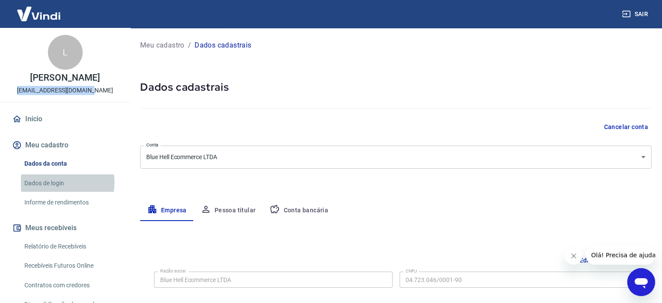
click at [49, 182] on link "Dados de login" at bounding box center [70, 183] width 99 height 18
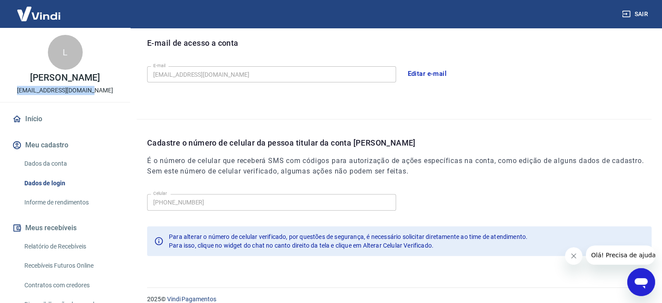
scroll to position [254, 0]
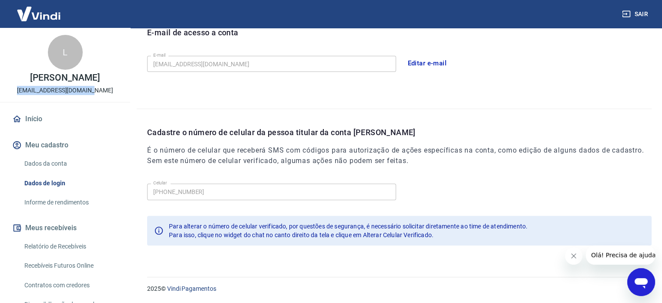
click at [30, 116] on link "Início" at bounding box center [64, 118] width 109 height 19
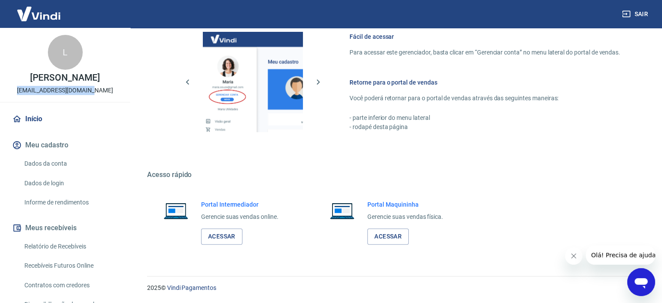
scroll to position [384, 0]
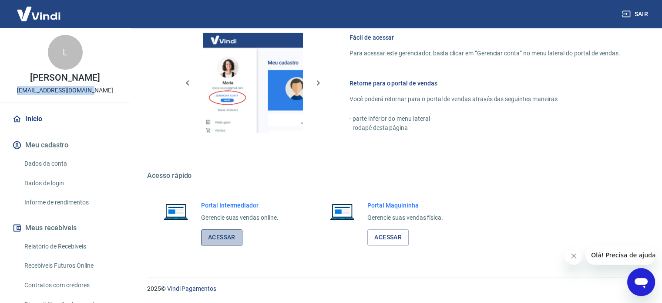
click at [218, 235] on link "Acessar" at bounding box center [221, 237] width 41 height 16
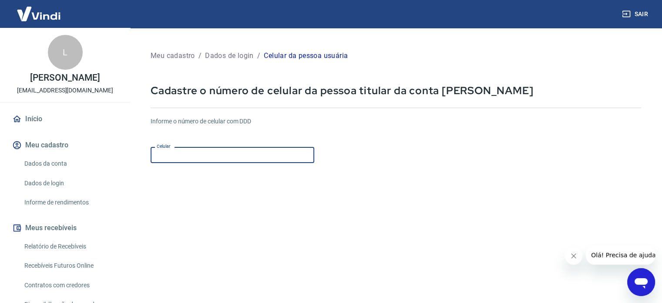
click at [278, 152] on input "Celular" at bounding box center [233, 155] width 164 height 16
type input "(47) 99981-4050"
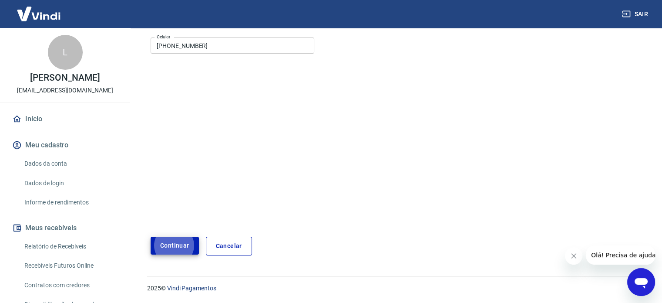
click at [177, 243] on button "Continuar" at bounding box center [175, 245] width 48 height 18
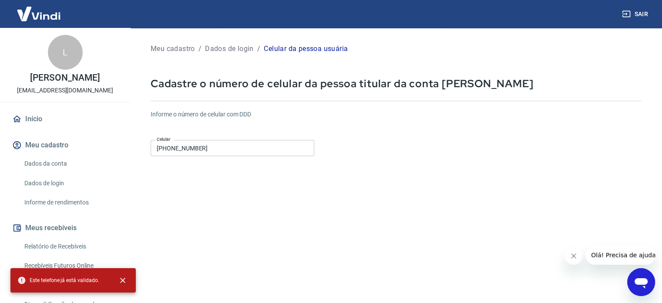
scroll to position [0, 0]
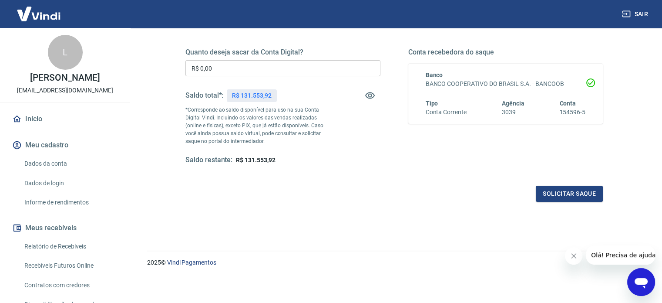
click at [573, 255] on icon "Fechar mensagem da empresa" at bounding box center [573, 255] width 7 height 7
click at [567, 192] on button "Solicitar saque" at bounding box center [569, 193] width 67 height 16
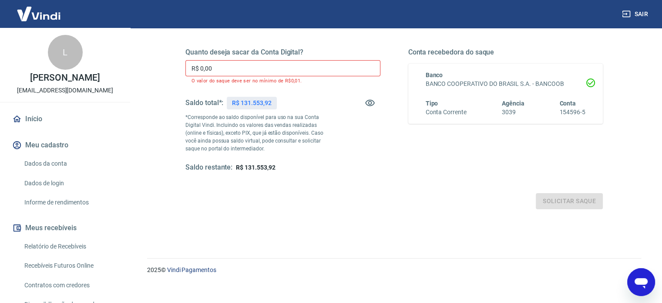
click at [310, 64] on input "R$ 0,00" at bounding box center [282, 68] width 195 height 16
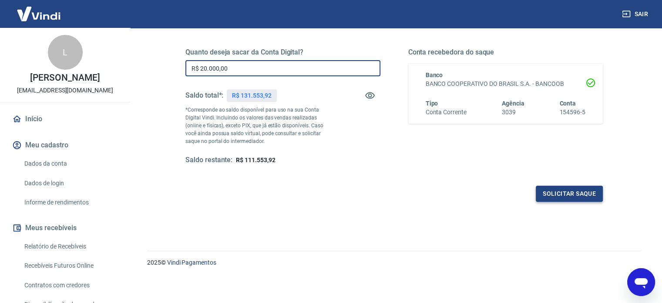
type input "R$ 20.000,00"
click at [579, 192] on button "Solicitar saque" at bounding box center [569, 193] width 67 height 16
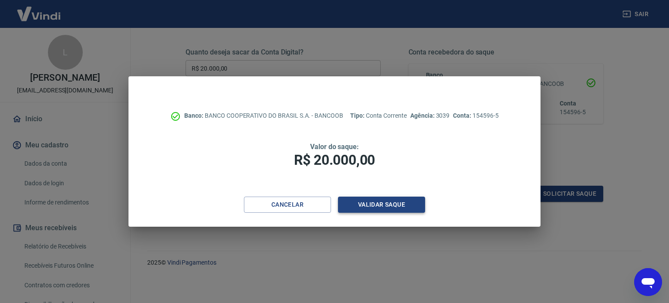
click at [392, 202] on button "Validar saque" at bounding box center [381, 204] width 87 height 16
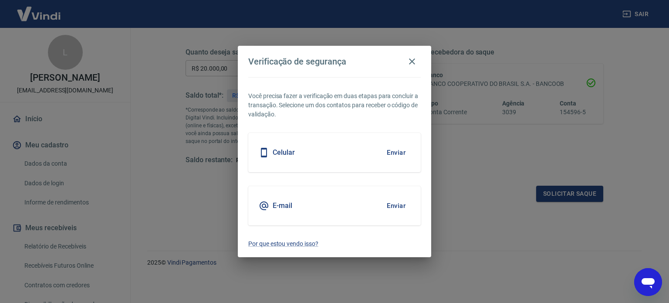
click at [395, 205] on button "Enviar" at bounding box center [396, 205] width 28 height 18
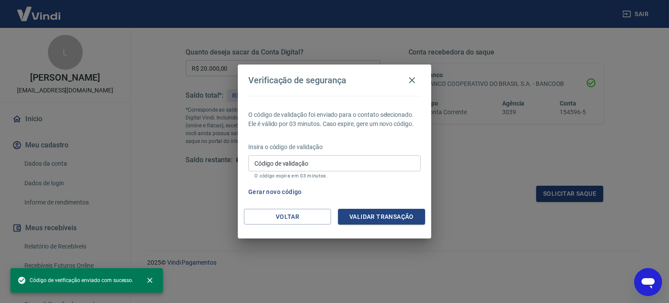
click at [394, 161] on input "Código de validação" at bounding box center [334, 163] width 172 height 16
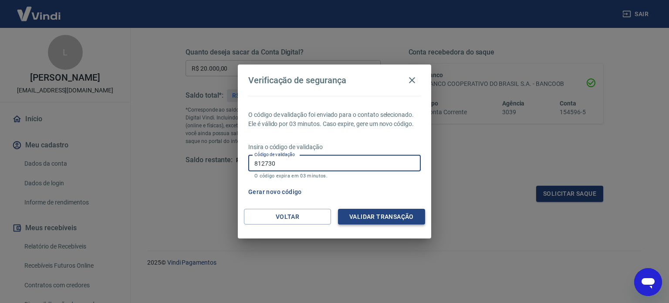
type input "812730"
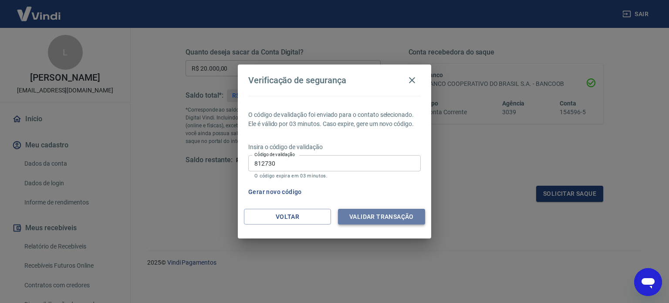
click at [371, 215] on button "Validar transação" at bounding box center [381, 217] width 87 height 16
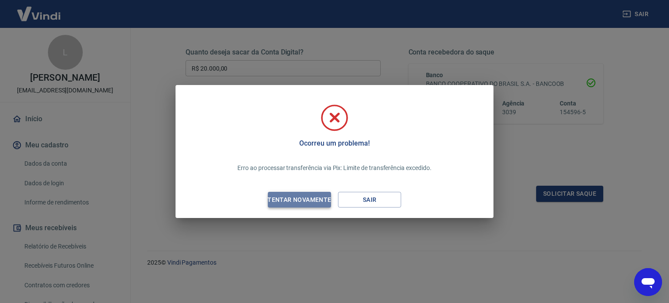
click at [279, 199] on div "Tentar novamente" at bounding box center [299, 199] width 84 height 11
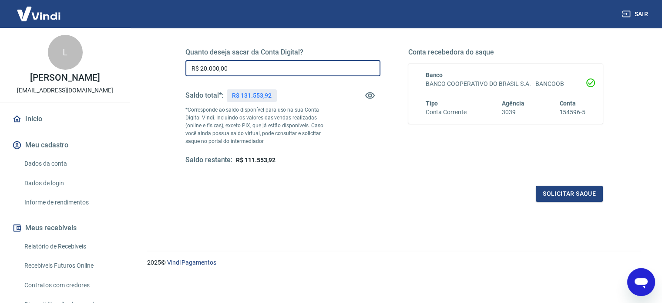
drag, startPoint x: 259, startPoint y: 69, endPoint x: 164, endPoint y: 66, distance: 95.8
click at [164, 66] on div "Quanto deseja sacar da Conta Digital? R$ 20.000,00 ​ Saldo total*: R$ 131.553,9…" at bounding box center [394, 147] width 494 height 311
type input "R$ 10.000,00"
click at [561, 193] on button "Solicitar saque" at bounding box center [569, 193] width 67 height 16
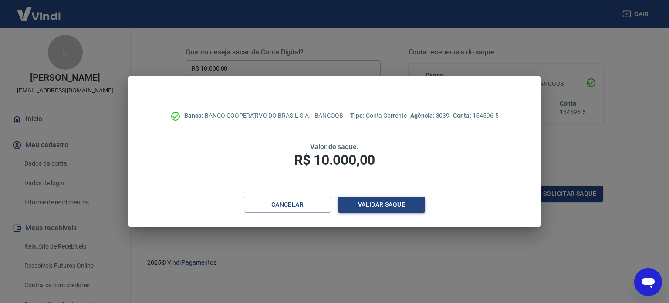
click at [393, 203] on button "Validar saque" at bounding box center [381, 204] width 87 height 16
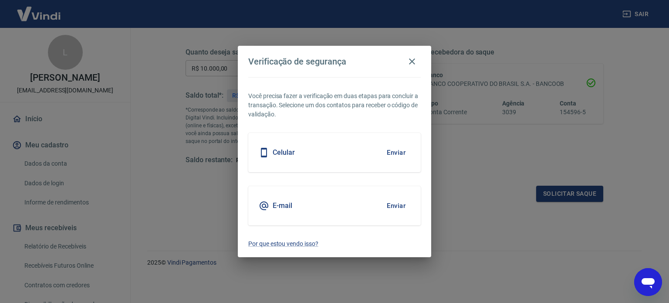
click at [398, 205] on button "Enviar" at bounding box center [396, 205] width 28 height 18
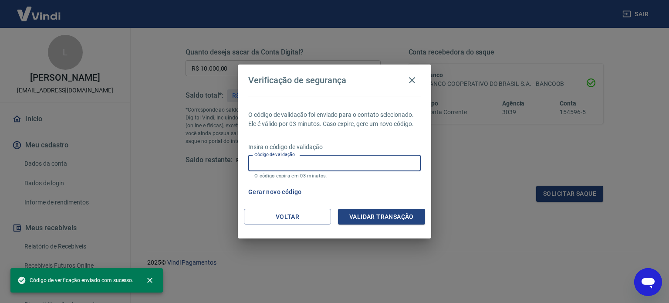
click at [381, 160] on input "Código de validação" at bounding box center [334, 163] width 172 height 16
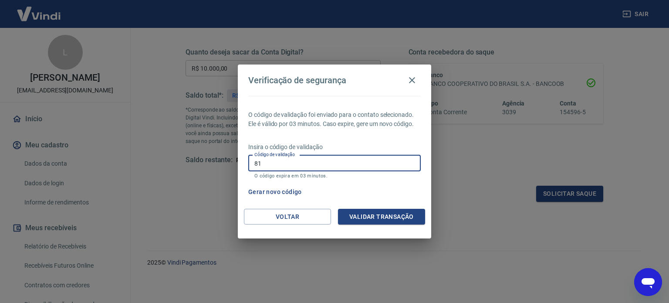
type input "8"
type input "368566"
click at [404, 213] on button "Validar transação" at bounding box center [381, 217] width 87 height 16
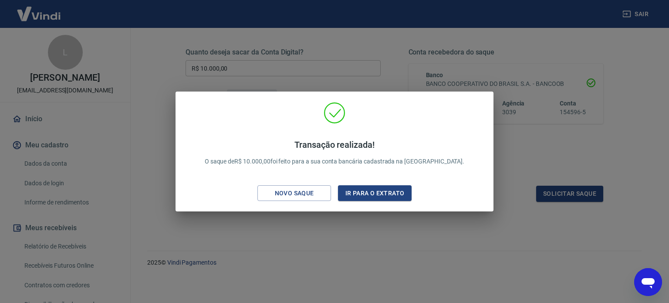
click at [515, 153] on div "Transação realizada! O saque de R$ 10.000,00 foi feito para a sua conta bancári…" at bounding box center [334, 151] width 669 height 303
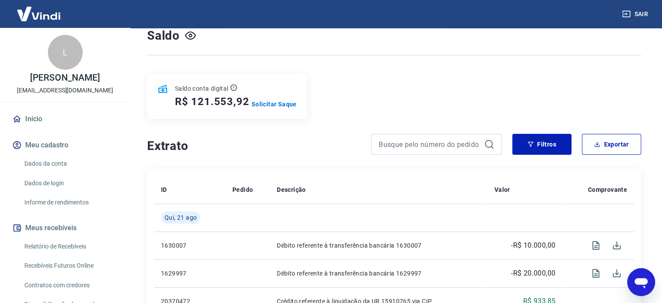
scroll to position [87, 0]
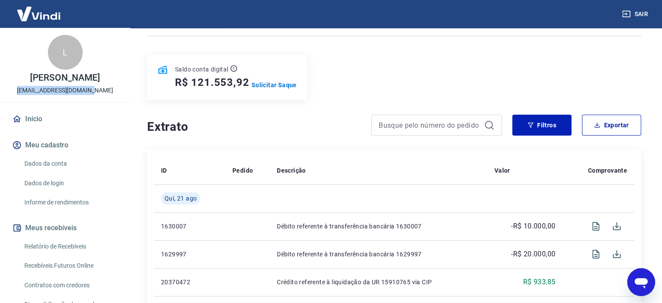
drag, startPoint x: 98, startPoint y: 89, endPoint x: 27, endPoint y: 85, distance: 70.6
click at [27, 85] on div "L Luciana Nickel Fernandes contato@bluehell.com.br" at bounding box center [65, 65] width 130 height 74
click at [174, 90] on div "Saldo conta digital R$ 121.553,92 Solicitar Saque" at bounding box center [227, 76] width 160 height 45
click at [380, 79] on div "Saldo conta digital R$ 121.553,92 Solicitar Saque" at bounding box center [394, 76] width 494 height 45
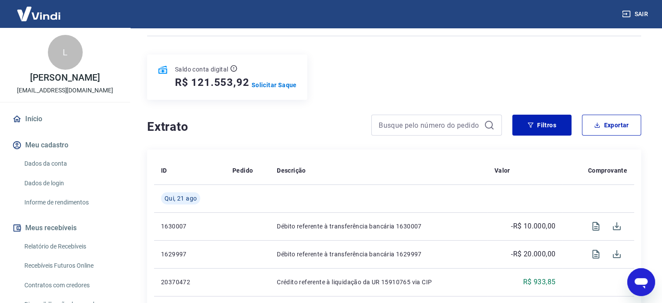
click at [421, 73] on div "Saldo conta digital R$ 121.553,92 Solicitar Saque" at bounding box center [394, 76] width 494 height 45
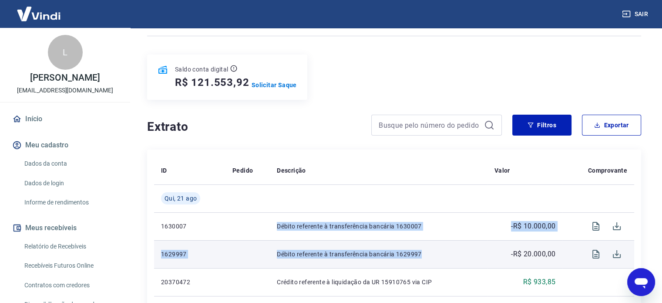
drag, startPoint x: 276, startPoint y: 226, endPoint x: 422, endPoint y: 253, distance: 148.8
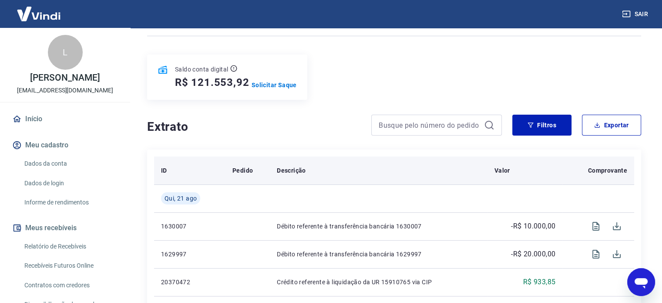
click at [430, 182] on th "Descrição" at bounding box center [379, 170] width 218 height 28
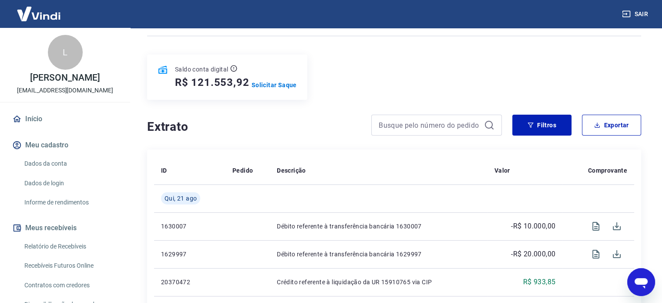
click at [360, 81] on div "Saldo conta digital R$ 121.553,92 Solicitar Saque" at bounding box center [394, 76] width 494 height 45
click at [421, 70] on div "Saldo conta digital R$ 121.553,92 Solicitar Saque" at bounding box center [394, 76] width 494 height 45
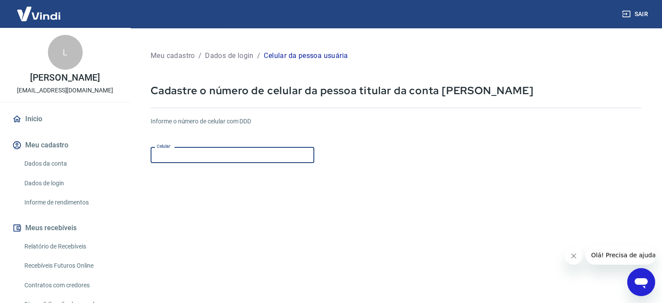
click at [217, 160] on input "Celular" at bounding box center [233, 155] width 164 height 16
type input "[PHONE_NUMBER]"
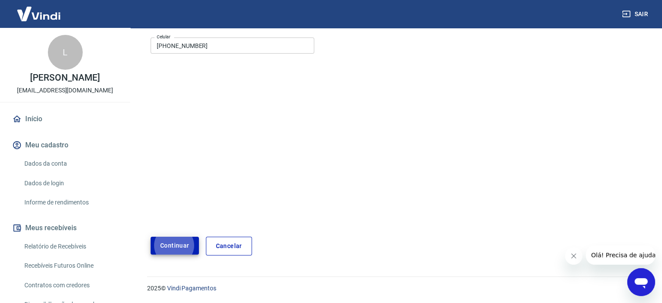
click at [182, 243] on button "Continuar" at bounding box center [175, 245] width 48 height 18
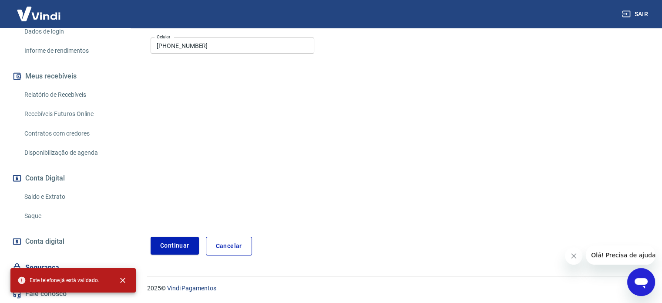
scroll to position [0, 0]
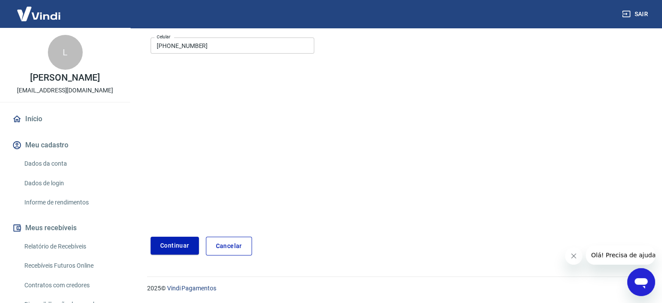
click at [53, 181] on link "Dados de login" at bounding box center [70, 183] width 99 height 18
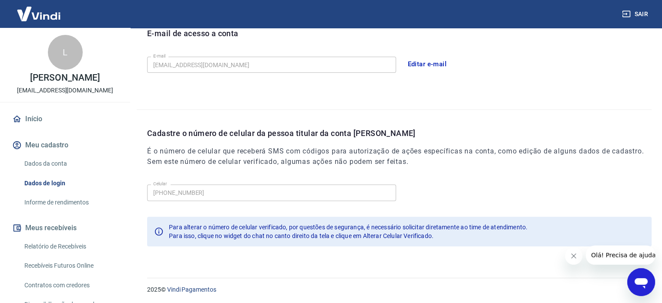
scroll to position [254, 0]
click at [63, 264] on link "Recebíveis Futuros Online" at bounding box center [70, 265] width 99 height 18
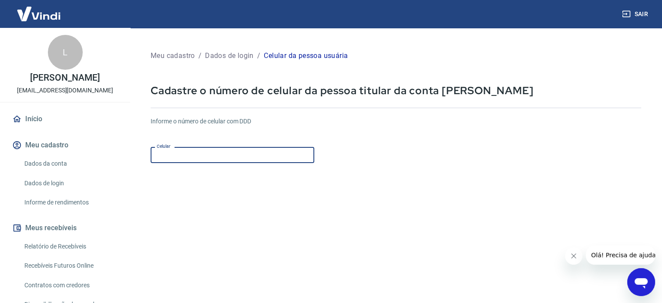
click at [290, 157] on input "Celular" at bounding box center [233, 155] width 164 height 16
type input "[PHONE_NUMBER]"
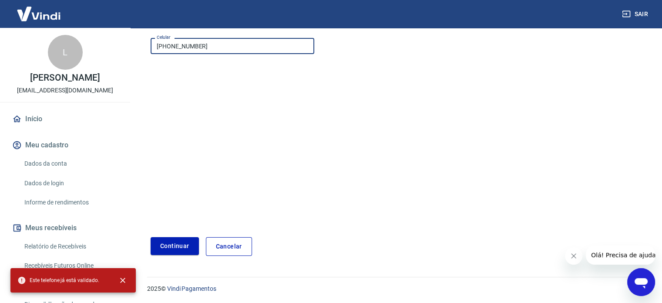
scroll to position [109, 0]
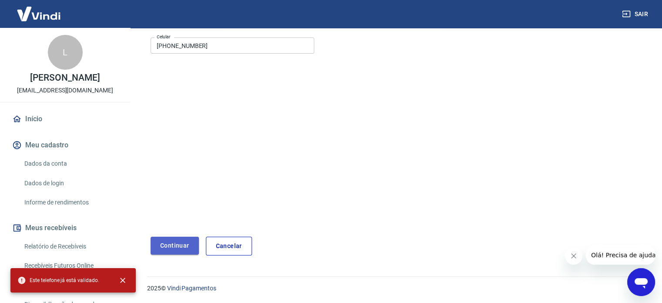
click at [175, 247] on button "Continuar" at bounding box center [175, 245] width 48 height 18
click at [121, 278] on icon "close" at bounding box center [122, 279] width 5 height 5
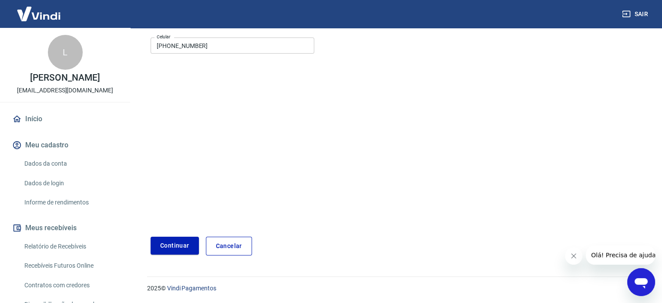
click at [239, 245] on link "Cancelar" at bounding box center [229, 245] width 46 height 19
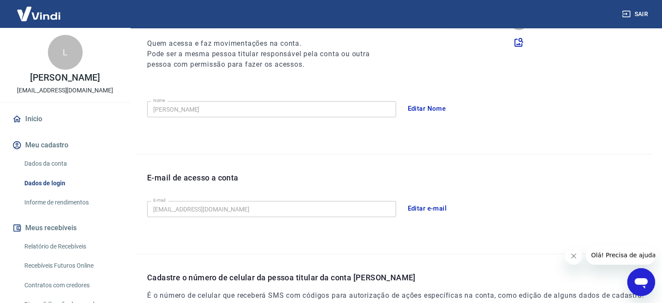
scroll to position [254, 0]
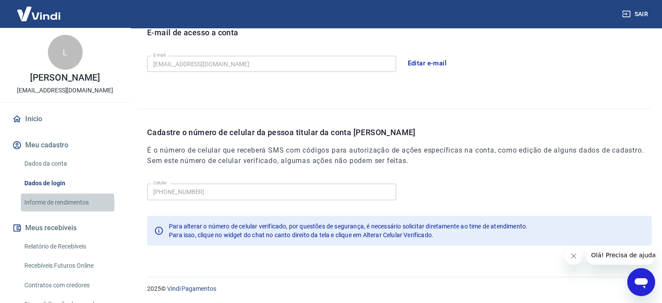
click at [53, 203] on link "Informe de rendimentos" at bounding box center [70, 202] width 99 height 18
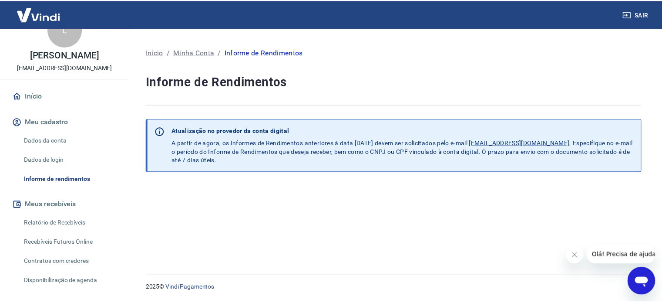
scroll to position [44, 0]
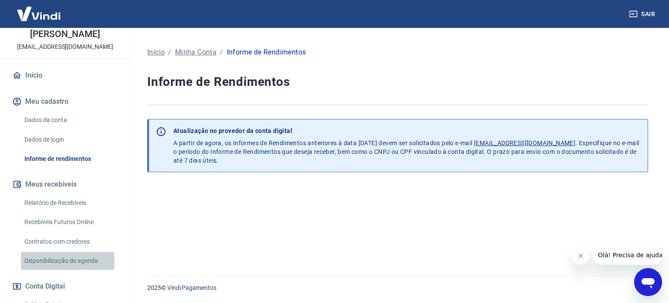
click at [57, 261] on link "Disponibilização de agenda" at bounding box center [70, 261] width 99 height 18
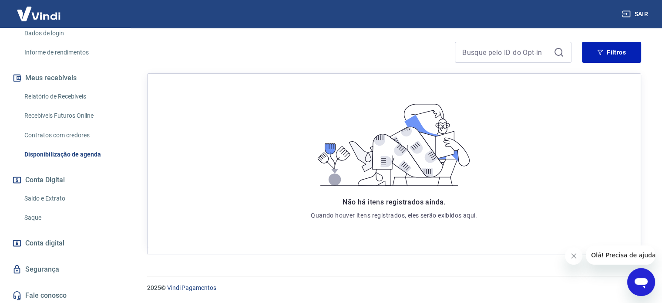
scroll to position [152, 0]
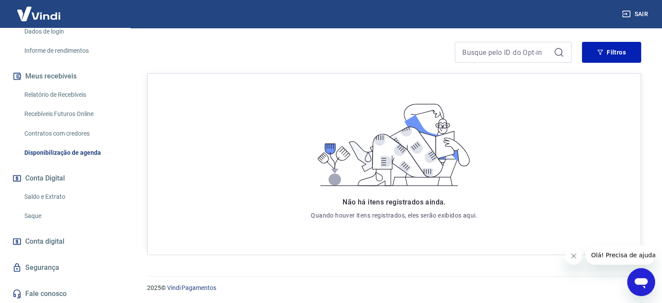
click at [52, 196] on link "Saldo e Extrato" at bounding box center [70, 197] width 99 height 18
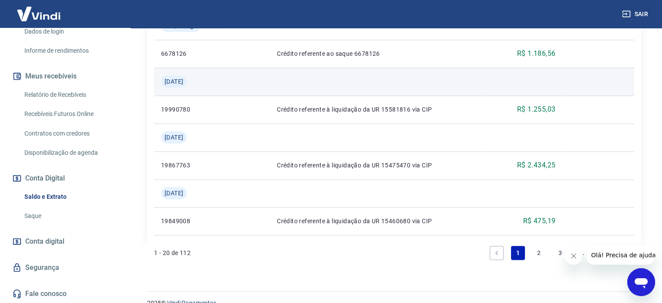
scroll to position [999, 0]
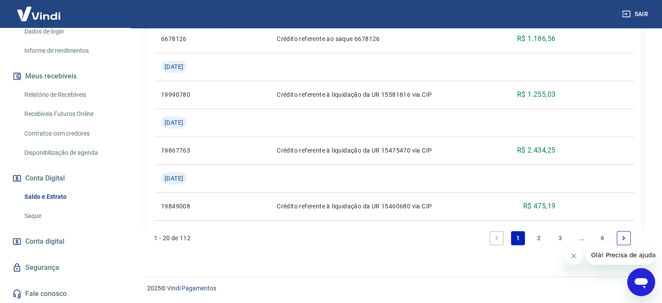
click at [603, 237] on link "6" at bounding box center [603, 238] width 14 height 14
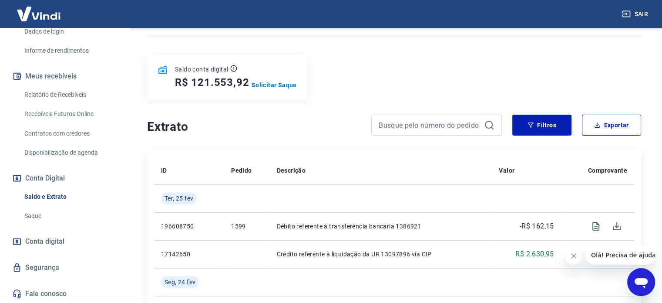
scroll to position [131, 0]
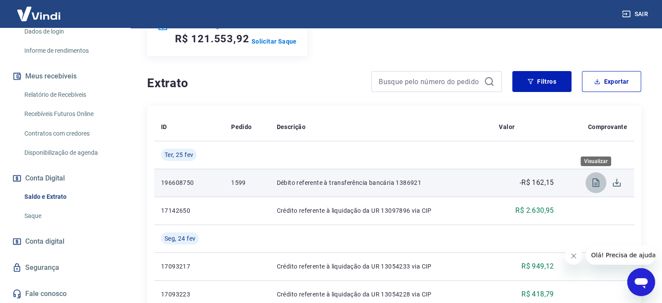
click at [595, 179] on icon "Visualizar" at bounding box center [596, 182] width 10 height 10
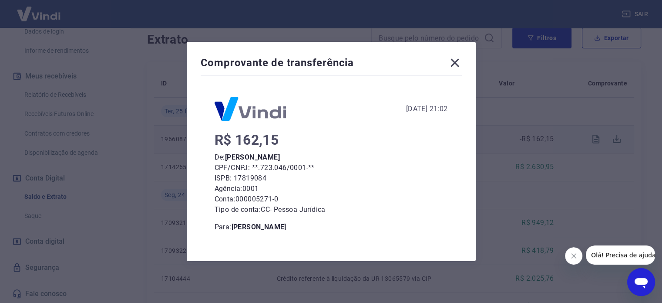
scroll to position [0, 0]
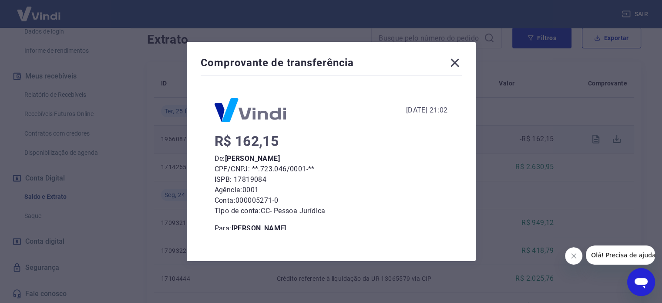
click at [455, 61] on icon at bounding box center [455, 63] width 8 height 8
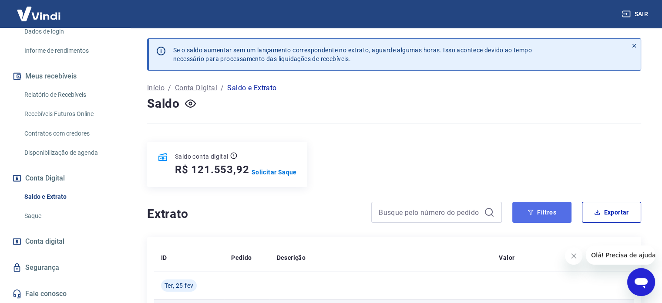
click at [548, 212] on button "Filtros" at bounding box center [541, 212] width 59 height 21
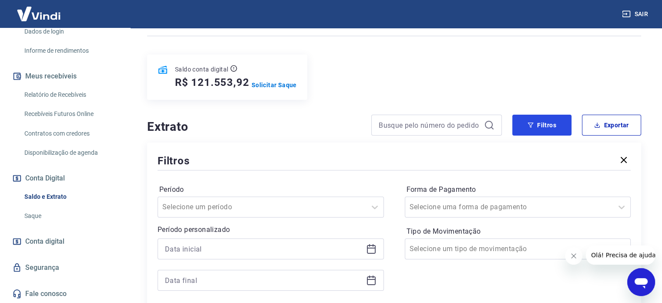
scroll to position [131, 0]
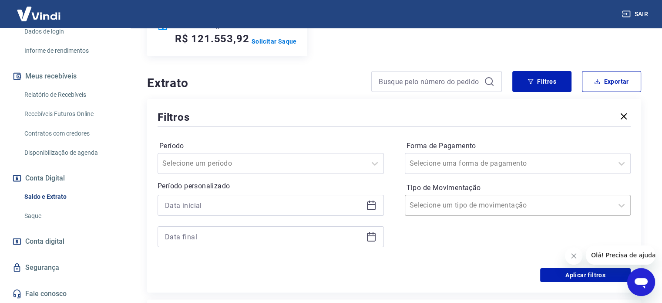
click at [524, 207] on div at bounding box center [509, 205] width 199 height 12
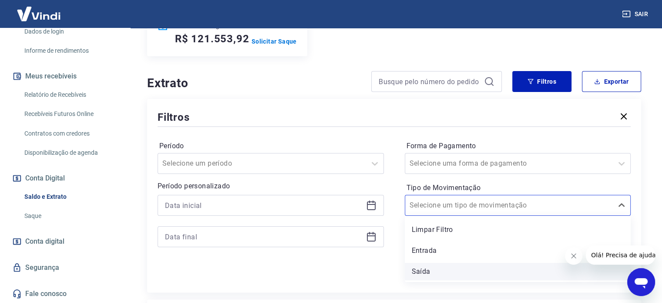
click at [433, 270] on div "Saída" at bounding box center [518, 271] width 226 height 17
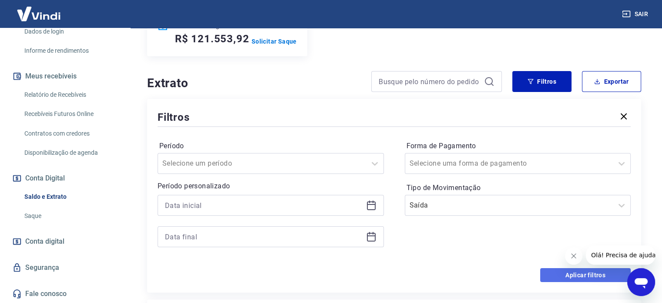
click at [562, 271] on button "Aplicar filtros" at bounding box center [585, 275] width 91 height 14
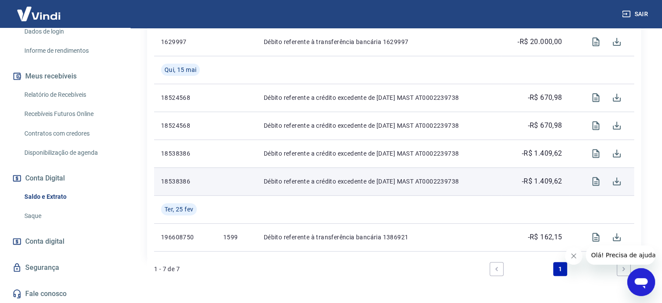
scroll to position [286, 0]
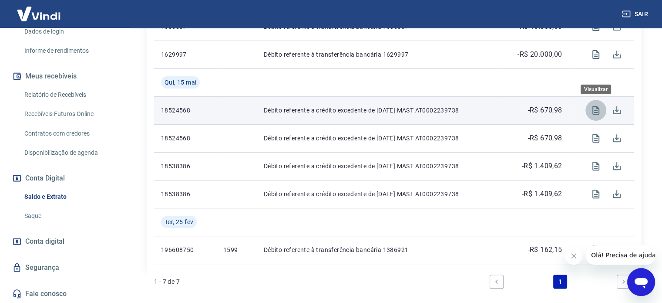
click at [593, 110] on icon "Visualizar" at bounding box center [596, 110] width 7 height 9
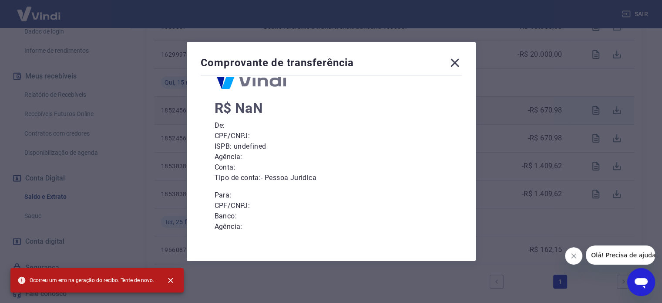
scroll to position [80, 0]
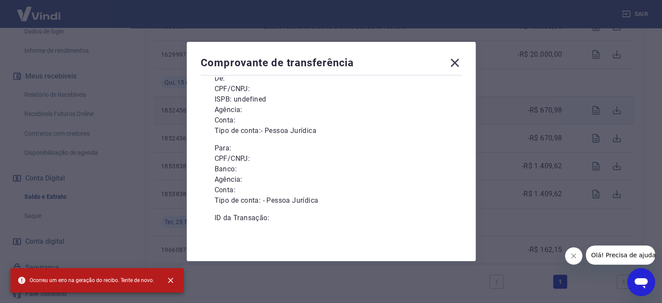
click at [458, 64] on icon at bounding box center [455, 63] width 8 height 8
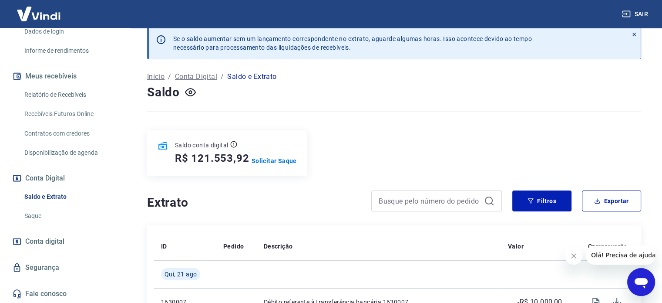
scroll to position [0, 0]
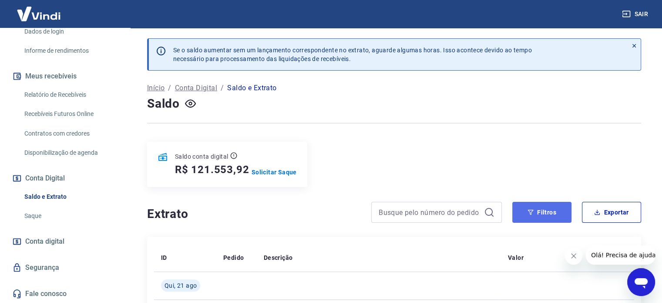
click at [525, 210] on button "Filtros" at bounding box center [541, 212] width 59 height 21
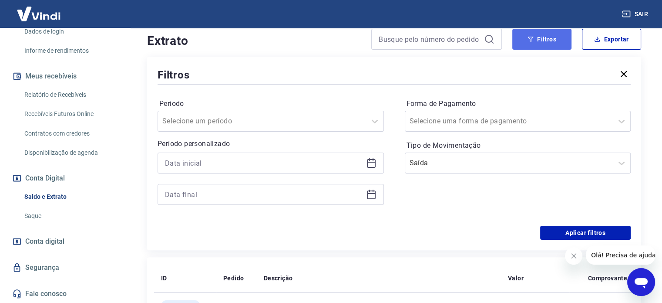
scroll to position [174, 0]
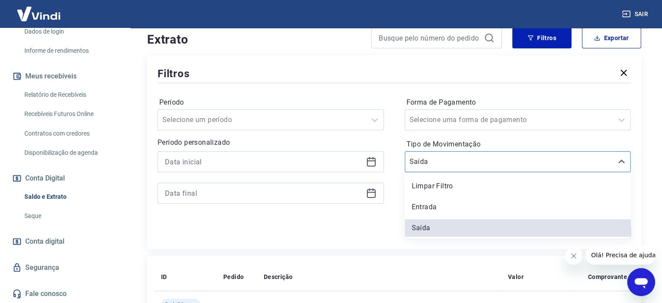
click at [495, 162] on div at bounding box center [509, 161] width 199 height 12
click at [444, 207] on div "Entrada" at bounding box center [518, 206] width 226 height 17
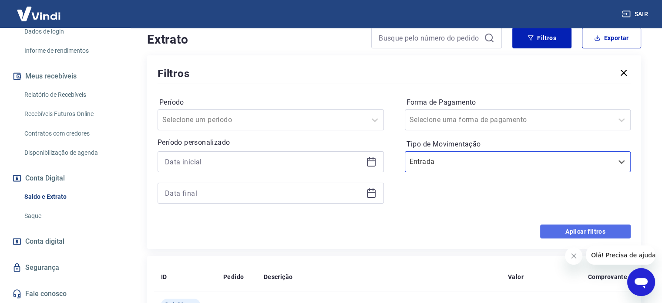
click at [580, 228] on button "Aplicar filtros" at bounding box center [585, 231] width 91 height 14
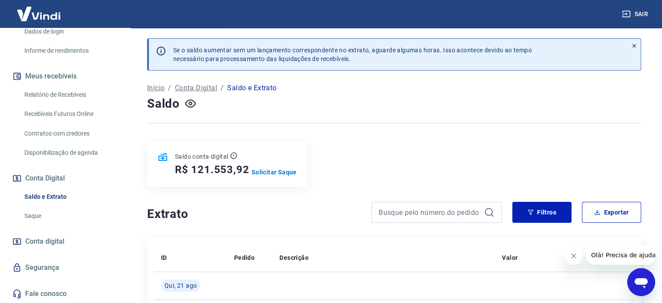
click at [573, 255] on icon "Fechar mensagem da empresa" at bounding box center [573, 255] width 7 height 7
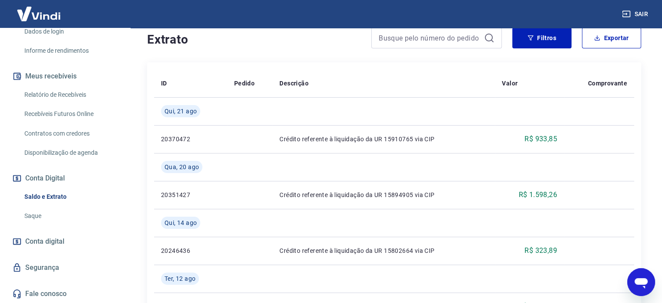
scroll to position [25, 0]
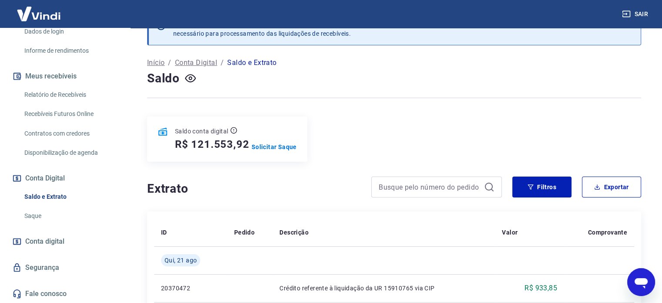
click at [50, 290] on link "Fale conosco" at bounding box center [64, 293] width 109 height 19
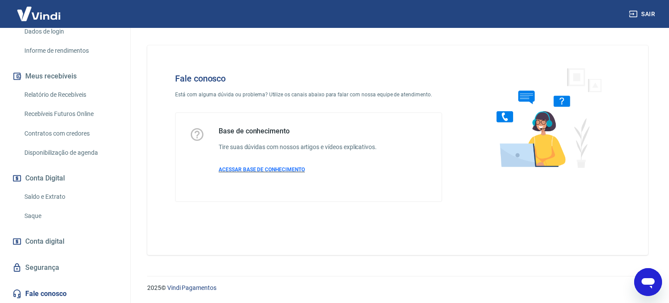
click at [261, 168] on span "ACESSAR BASE DE CONHECIMENTO" at bounding box center [262, 169] width 86 height 6
click at [45, 292] on link "Fale conosco" at bounding box center [64, 293] width 109 height 19
click at [36, 269] on link "Segurança" at bounding box center [64, 267] width 109 height 19
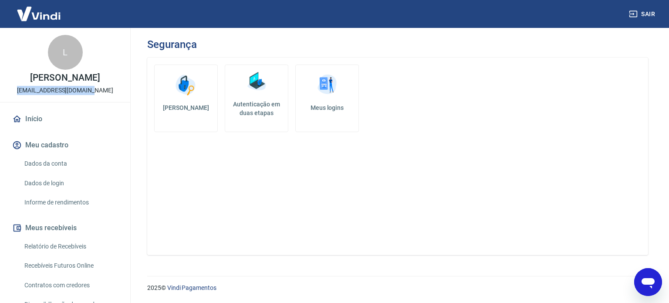
drag, startPoint x: 28, startPoint y: 89, endPoint x: 100, endPoint y: 87, distance: 71.4
click at [100, 87] on div "L Luciana Nickel Fernandes contato@bluehell.com.br" at bounding box center [65, 65] width 130 height 74
copy p "[EMAIL_ADDRESS][DOMAIN_NAME]"
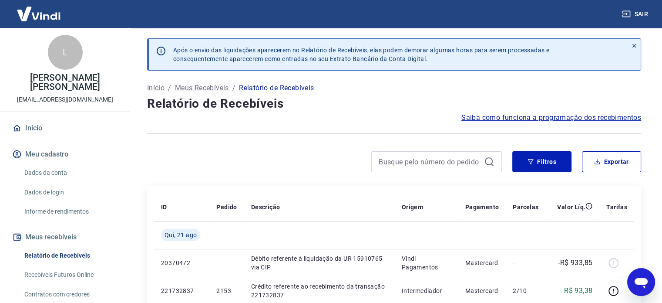
click at [364, 111] on h4 "Relatório de Recebíveis" at bounding box center [394, 103] width 494 height 17
click at [336, 115] on div "Saiba como funciona a programação dos recebimentos" at bounding box center [394, 117] width 494 height 10
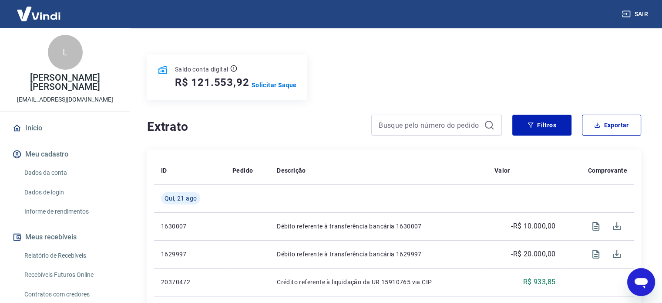
click at [59, 50] on div "L" at bounding box center [65, 52] width 35 height 35
click at [278, 84] on p "Solicitar Saque" at bounding box center [274, 85] width 45 height 9
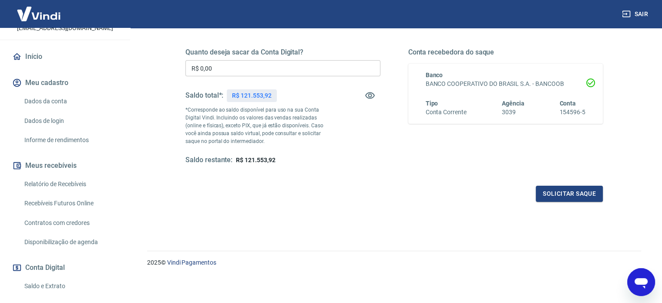
scroll to position [152, 0]
